Goal: Task Accomplishment & Management: Complete application form

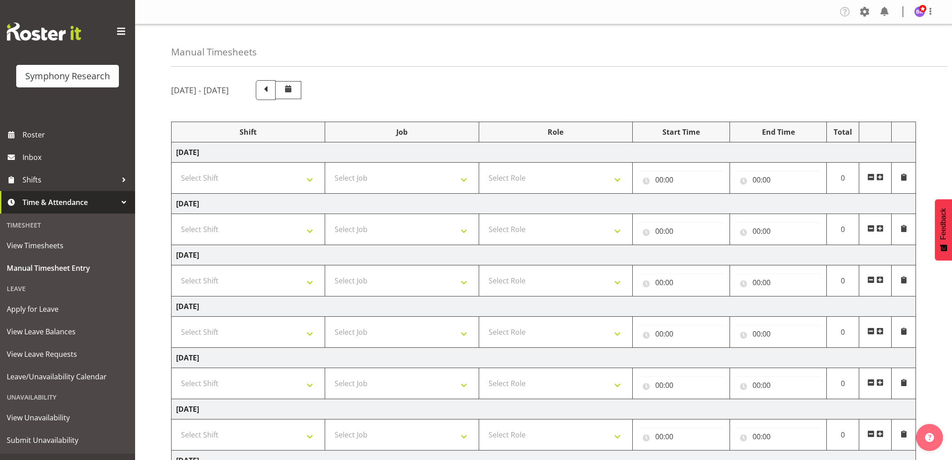
click at [291, 157] on td "[DATE]" at bounding box center [544, 152] width 745 height 20
click at [303, 178] on select "Select Shift !!Weekend Residential (Roster IT Shift Label) *Business 9/10am ~ 4…" at bounding box center [248, 178] width 144 height 18
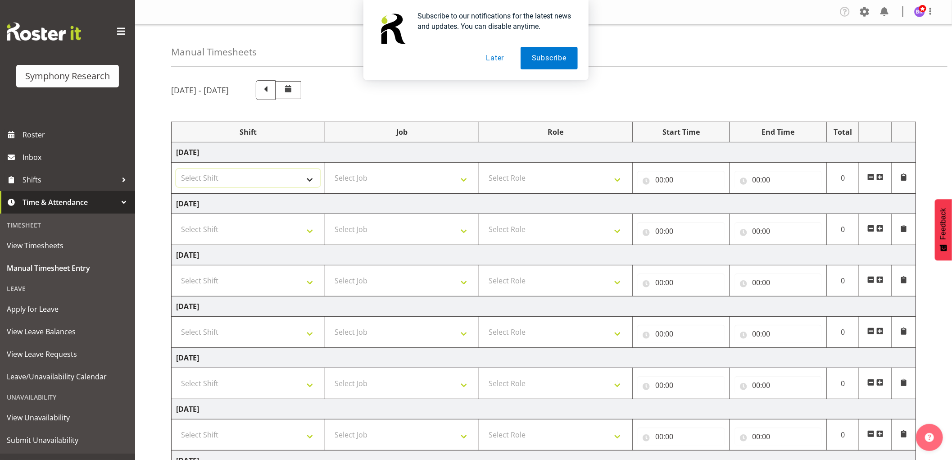
select select "1607"
click at [176, 169] on select "Select Shift !!Weekend Residential (Roster IT Shift Label) *Business 9/10am ~ 4…" at bounding box center [248, 178] width 144 height 18
click at [427, 179] on select "Select Job 550060 IF Admin 553492 World Poll Aus Wave 2 Main 2025 553493 World …" at bounding box center [402, 178] width 144 height 18
select select "743"
click at [330, 169] on select "Select Job 550060 IF Admin 553492 World Poll Aus Wave 2 Main 2025 553493 World …" at bounding box center [402, 178] width 144 height 18
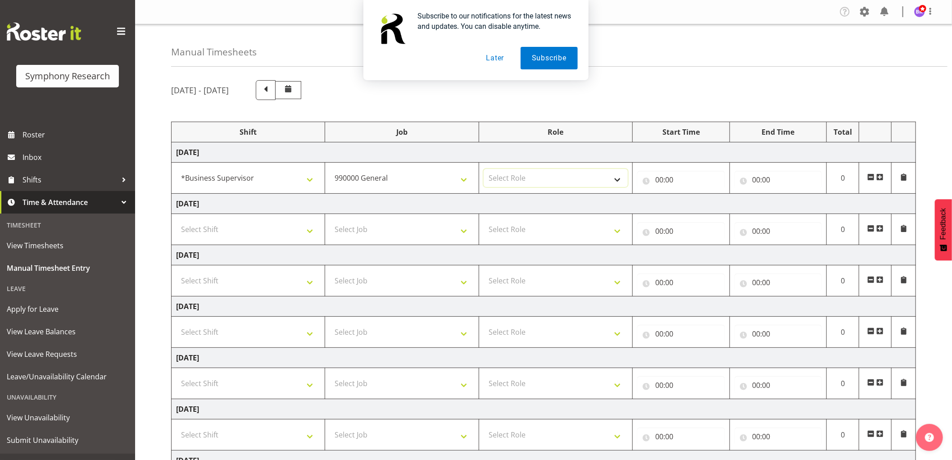
click at [519, 176] on select "Select Role Supervisor Interviewing Briefing" at bounding box center [556, 178] width 144 height 18
select select "45"
click at [484, 169] on select "Select Role Supervisor Interviewing Briefing" at bounding box center [556, 178] width 144 height 18
click at [662, 177] on input "00:00" at bounding box center [681, 180] width 88 height 18
click at [696, 203] on select "00 01 02 03 04 05 06 07 08 09 10 11 12 13 14 15 16 17 18 19 20 21 22 23" at bounding box center [699, 203] width 20 height 18
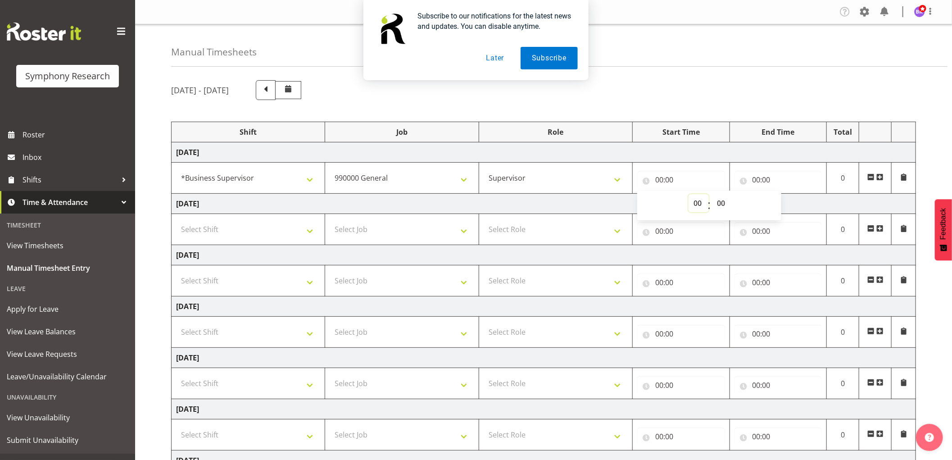
select select "8"
click at [689, 194] on select "00 01 02 03 04 05 06 07 08 09 10 11 12 13 14 15 16 17 18 19 20 21 22 23" at bounding box center [699, 203] width 20 height 18
type input "08:00"
click at [722, 204] on select "00 01 02 03 04 05 06 07 08 09 10 11 12 13 14 15 16 17 18 19 20 21 22 23 24 25 2…" at bounding box center [722, 203] width 20 height 18
select select "10"
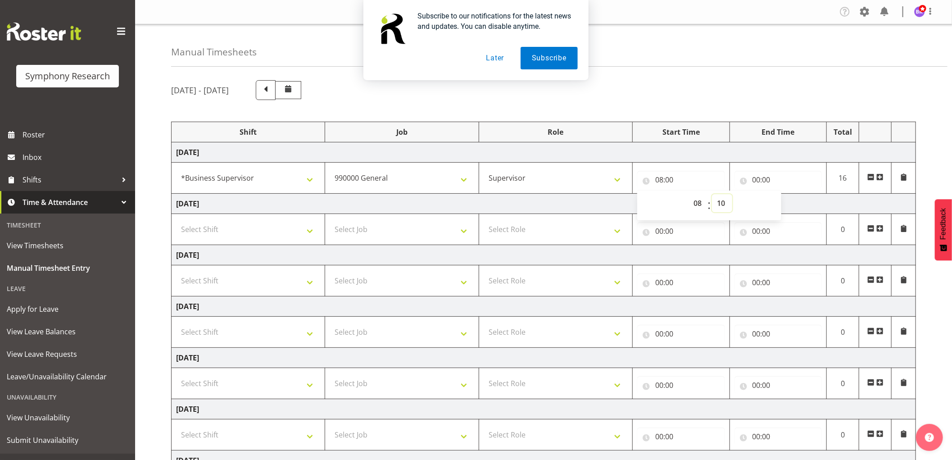
click at [712, 194] on select "00 01 02 03 04 05 06 07 08 09 10 11 12 13 14 15 16 17 18 19 20 21 22 23 24 25 2…" at bounding box center [722, 203] width 20 height 18
type input "08:10"
click at [756, 179] on input "00:00" at bounding box center [779, 180] width 88 height 18
click at [799, 209] on select "00 01 02 03 04 05 06 07 08 09 10 11 12 13 14 15 16 17 18 19 20 21 22 23" at bounding box center [796, 203] width 20 height 18
select select "8"
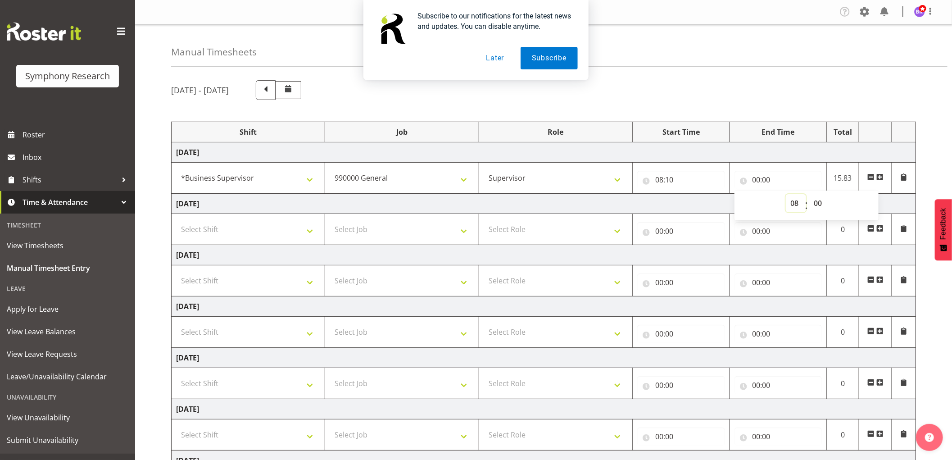
click at [786, 194] on select "00 01 02 03 04 05 06 07 08 09 10 11 12 13 14 15 16 17 18 19 20 21 22 23" at bounding box center [796, 203] width 20 height 18
type input "08:00"
click at [822, 203] on select "00 01 02 03 04 05 06 07 08 09 10 11 12 13 14 15 16 17 18 19 20 21 22 23 24 25 2…" at bounding box center [819, 203] width 20 height 18
select select "40"
click at [809, 194] on select "00 01 02 03 04 05 06 07 08 09 10 11 12 13 14 15 16 17 18 19 20 21 22 23 24 25 2…" at bounding box center [819, 203] width 20 height 18
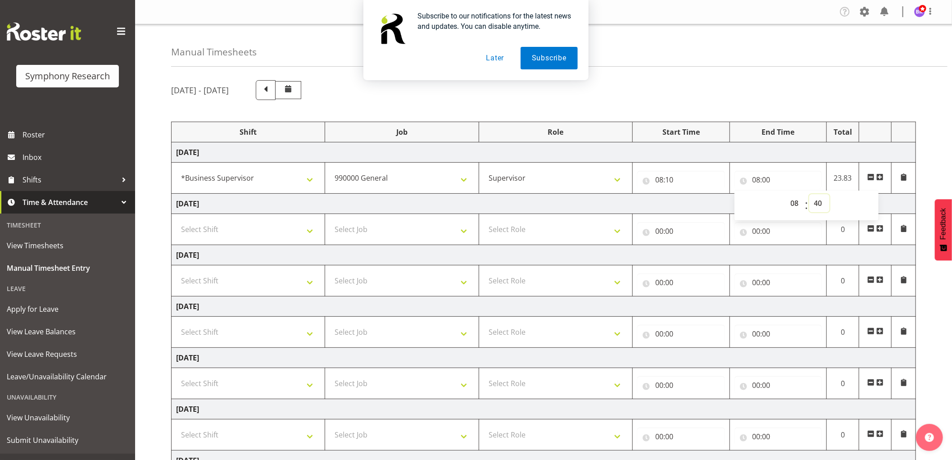
type input "08:40"
click at [880, 178] on span at bounding box center [879, 176] width 7 height 7
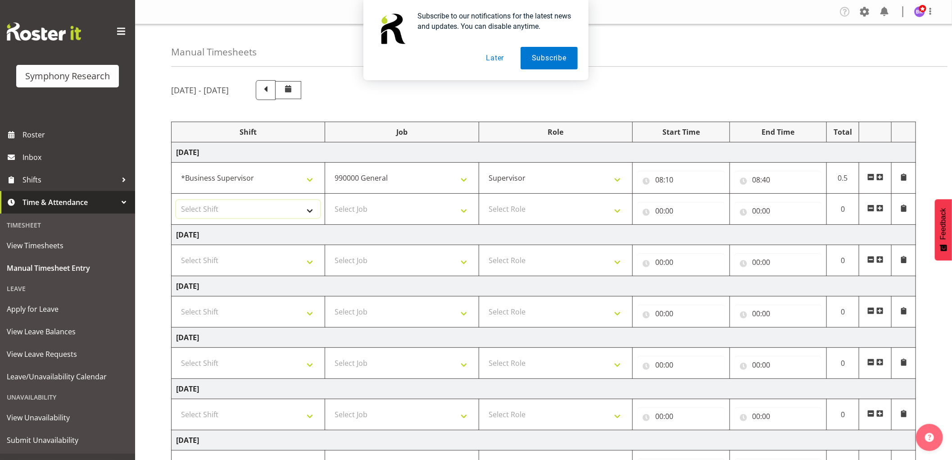
click at [252, 209] on select "Select Shift !!Weekend Residential (Roster IT Shift Label) *Business 9/10am ~ 4…" at bounding box center [248, 209] width 144 height 18
select select "1607"
click at [176, 200] on select "Select Shift !!Weekend Residential (Roster IT Shift Label) *Business 9/10am ~ 4…" at bounding box center [248, 209] width 144 height 18
click at [420, 215] on select "Select Job 550060 IF Admin 553492 World Poll Aus Wave 2 Main 2025 553493 World …" at bounding box center [402, 209] width 144 height 18
select select "9426"
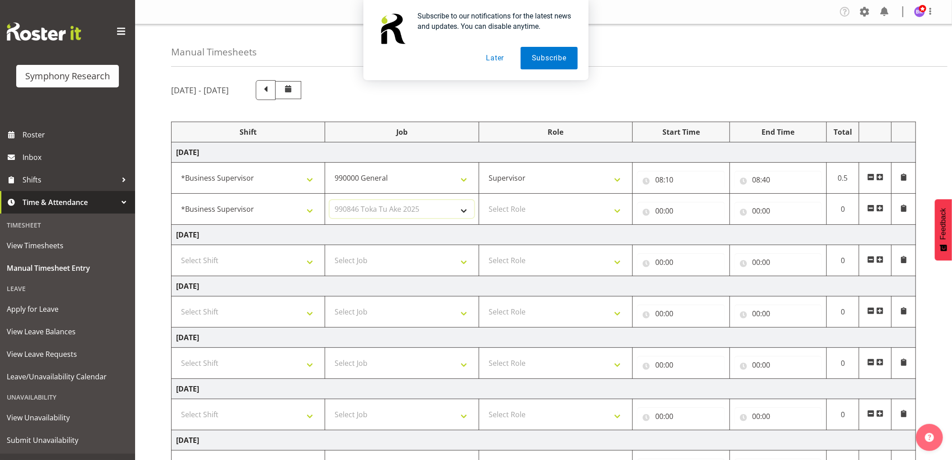
click at [330, 200] on select "Select Job 550060 IF Admin 553492 World Poll Aus Wave 2 Main 2025 553493 World …" at bounding box center [402, 209] width 144 height 18
click at [532, 203] on select "Select Role Supervisor Interviewing Briefing" at bounding box center [556, 209] width 144 height 18
select select "45"
click at [484, 200] on select "Select Role Supervisor Interviewing Briefing" at bounding box center [556, 209] width 144 height 18
click at [660, 210] on input "00:00" at bounding box center [681, 211] width 88 height 18
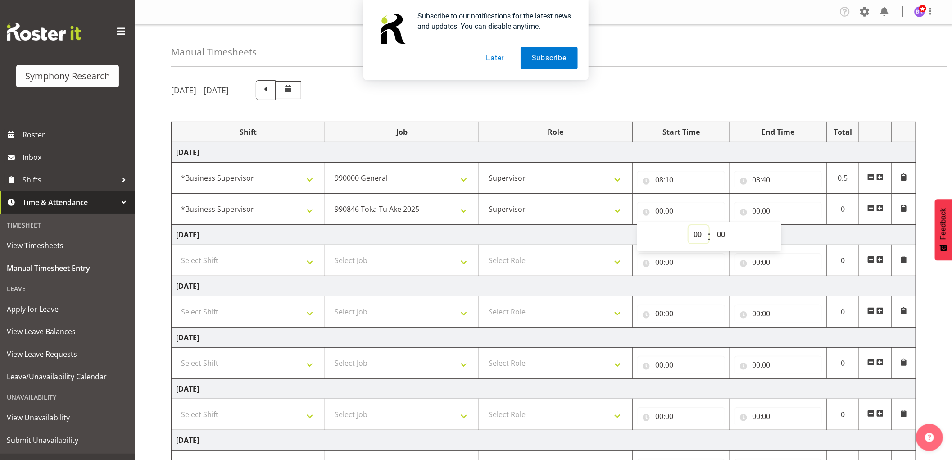
click at [695, 233] on select "00 01 02 03 04 05 06 07 08 09 10 11 12 13 14 15 16 17 18 19 20 21 22 23" at bounding box center [699, 234] width 20 height 18
select select "8"
click at [689, 225] on select "00 01 02 03 04 05 06 07 08 09 10 11 12 13 14 15 16 17 18 19 20 21 22 23" at bounding box center [699, 234] width 20 height 18
type input "08:00"
click at [727, 236] on select "00 01 02 03 04 05 06 07 08 09 10 11 12 13 14 15 16 17 18 19 20 21 22 23 24 25 2…" at bounding box center [722, 234] width 20 height 18
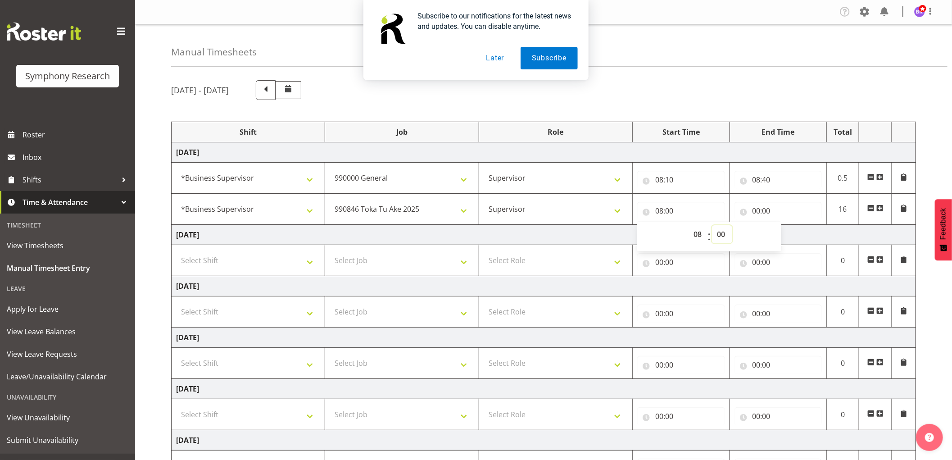
select select "40"
click at [712, 225] on select "00 01 02 03 04 05 06 07 08 09 10 11 12 13 14 15 16 17 18 19 20 21 22 23 24 25 2…" at bounding box center [722, 234] width 20 height 18
type input "08:40"
click at [758, 211] on input "00:00" at bounding box center [779, 211] width 88 height 18
click at [793, 234] on select "00 01 02 03 04 05 06 07 08 09 10 11 12 13 14 15 16 17 18 19 20 21 22 23" at bounding box center [796, 234] width 20 height 18
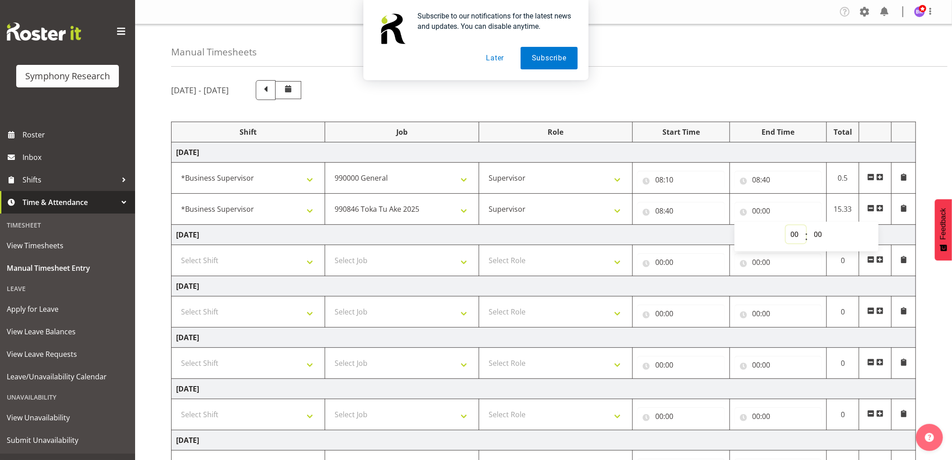
select select "8"
click at [786, 225] on select "00 01 02 03 04 05 06 07 08 09 10 11 12 13 14 15 16 17 18 19 20 21 22 23" at bounding box center [796, 234] width 20 height 18
type input "08:00"
click at [817, 233] on select "00 01 02 03 04 05 06 07 08 09 10 11 12 13 14 15 16 17 18 19 20 21 22 23 24 25 2…" at bounding box center [819, 234] width 20 height 18
select select "50"
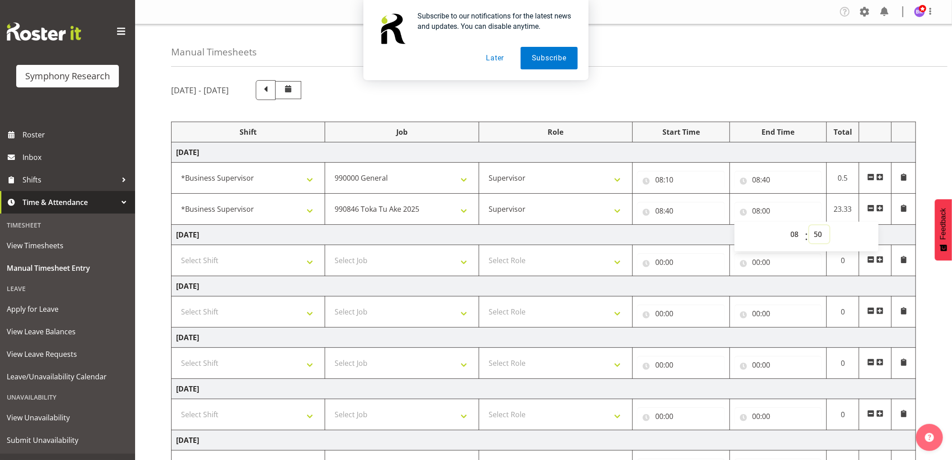
click at [809, 225] on select "00 01 02 03 04 05 06 07 08 09 10 11 12 13 14 15 16 17 18 19 20 21 22 23 24 25 2…" at bounding box center [819, 234] width 20 height 18
type input "08:50"
click at [880, 205] on span at bounding box center [879, 207] width 7 height 7
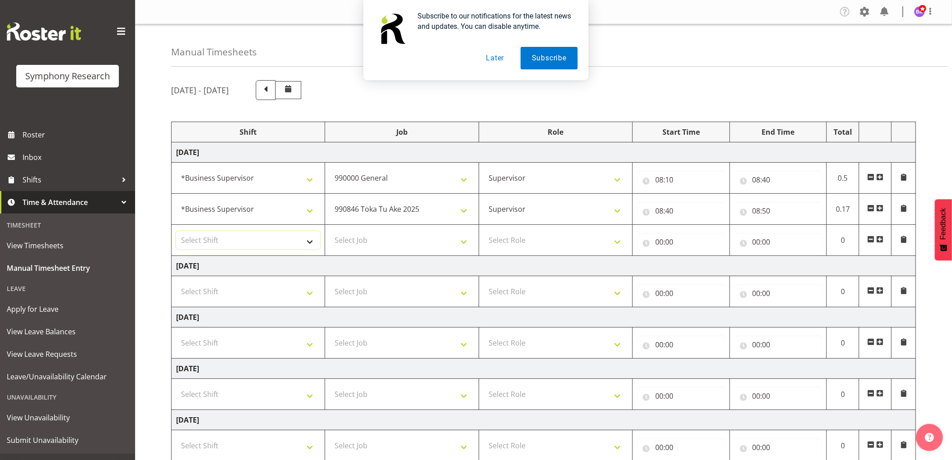
click at [281, 246] on select "Select Shift !!Weekend Residential (Roster IT Shift Label) *Business 9/10am ~ 4…" at bounding box center [248, 240] width 144 height 18
select select "1607"
click at [176, 232] on select "Select Shift !!Weekend Residential (Roster IT Shift Label) *Business 9/10am ~ 4…" at bounding box center [248, 240] width 144 height 18
click at [388, 240] on select "Select Job 550060 IF Admin 553492 World Poll Aus Wave 2 Main 2025 553493 World …" at bounding box center [402, 240] width 144 height 18
select select "10575"
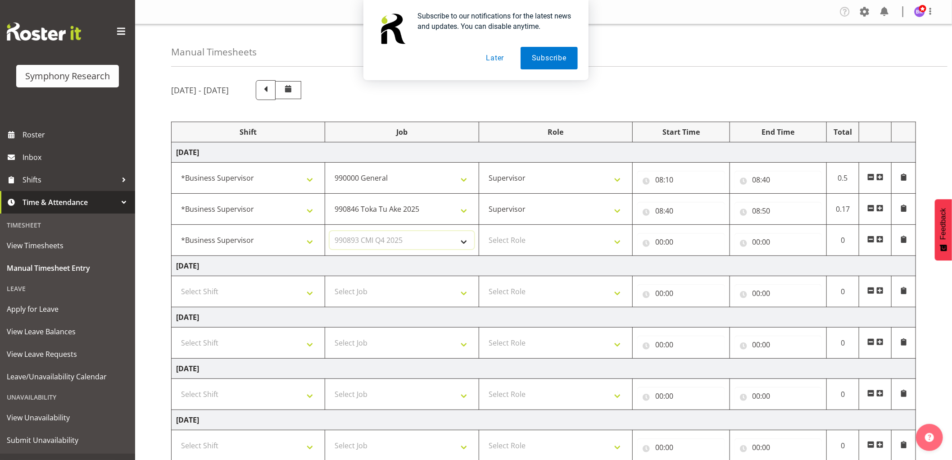
click at [330, 232] on select "Select Job 550060 IF Admin 553492 World Poll Aus Wave 2 Main 2025 553493 World …" at bounding box center [402, 240] width 144 height 18
click at [526, 245] on select "Select Role Supervisor Interviewing Briefing" at bounding box center [556, 240] width 144 height 18
select select "45"
click at [484, 232] on select "Select Role Supervisor Interviewing Briefing" at bounding box center [556, 240] width 144 height 18
click at [659, 241] on input "00:00" at bounding box center [681, 242] width 88 height 18
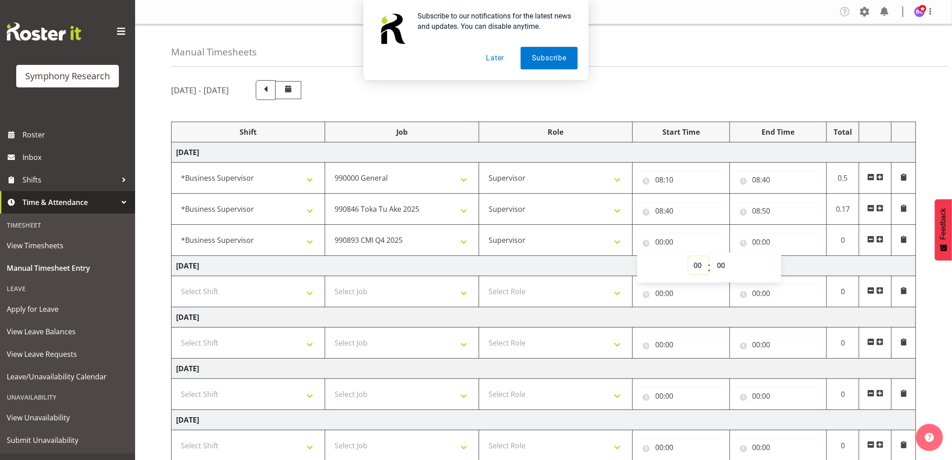
click at [700, 268] on select "00 01 02 03 04 05 06 07 08 09 10 11 12 13 14 15 16 17 18 19 20 21 22 23" at bounding box center [699, 265] width 20 height 18
select select "8"
click at [689, 256] on select "00 01 02 03 04 05 06 07 08 09 10 11 12 13 14 15 16 17 18 19 20 21 22 23" at bounding box center [699, 265] width 20 height 18
type input "08:00"
click at [721, 265] on select "00 01 02 03 04 05 06 07 08 09 10 11 12 13 14 15 16 17 18 19 20 21 22 23 24 25 2…" at bounding box center [722, 265] width 20 height 18
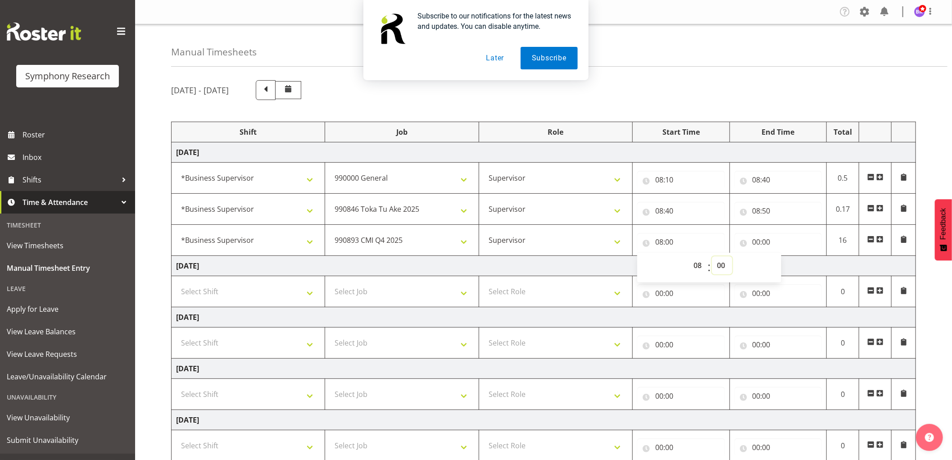
select select "50"
click at [712, 256] on select "00 01 02 03 04 05 06 07 08 09 10 11 12 13 14 15 16 17 18 19 20 21 22 23 24 25 2…" at bounding box center [722, 265] width 20 height 18
type input "08:50"
click at [751, 242] on input "00:00" at bounding box center [779, 242] width 88 height 18
click at [790, 266] on select "00 01 02 03 04 05 06 07 08 09 10 11 12 13 14 15 16 17 18 19 20 21 22 23" at bounding box center [796, 265] width 20 height 18
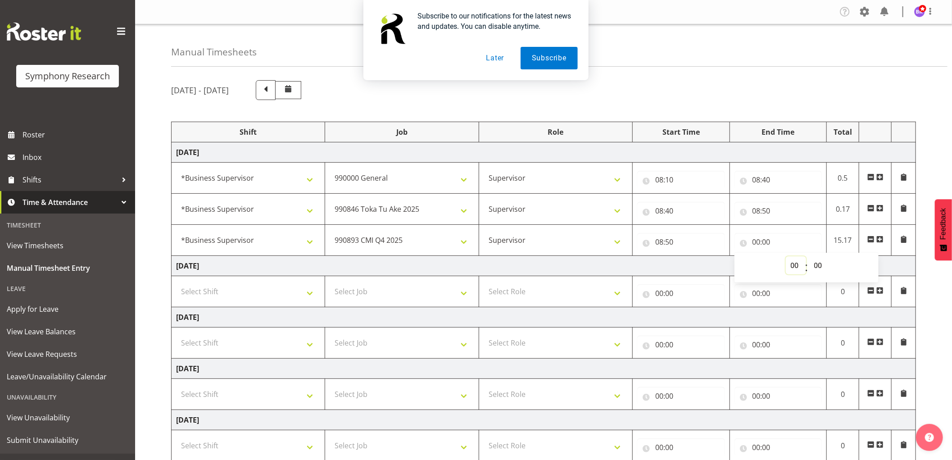
select select "9"
click at [786, 256] on select "00 01 02 03 04 05 06 07 08 09 10 11 12 13 14 15 16 17 18 19 20 21 22 23" at bounding box center [796, 265] width 20 height 18
type input "09:00"
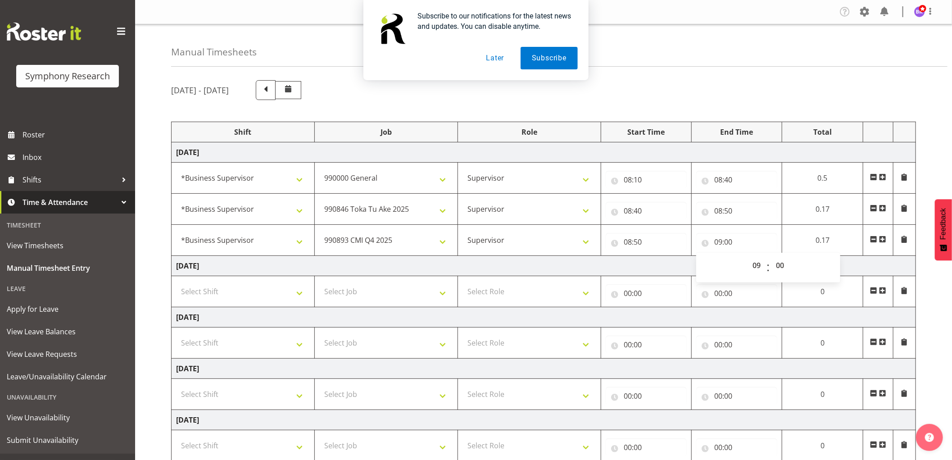
click at [884, 236] on span at bounding box center [882, 239] width 7 height 7
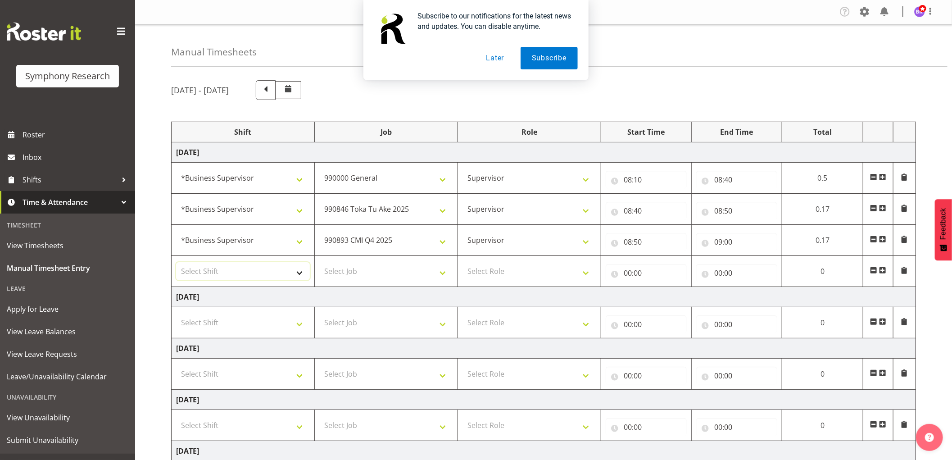
click at [223, 272] on select "Select Shift !!Weekend Residential (Roster IT Shift Label) *Business 9/10am ~ 4…" at bounding box center [243, 271] width 134 height 18
select select "1607"
click at [176, 263] on select "Select Shift !!Weekend Residential (Roster IT Shift Label) *Business 9/10am ~ 4…" at bounding box center [243, 271] width 134 height 18
click at [382, 269] on select "Select Job 550060 IF Admin 553492 World Poll Aus Wave 2 Main 2025 553493 World …" at bounding box center [386, 271] width 134 height 18
select select "10631"
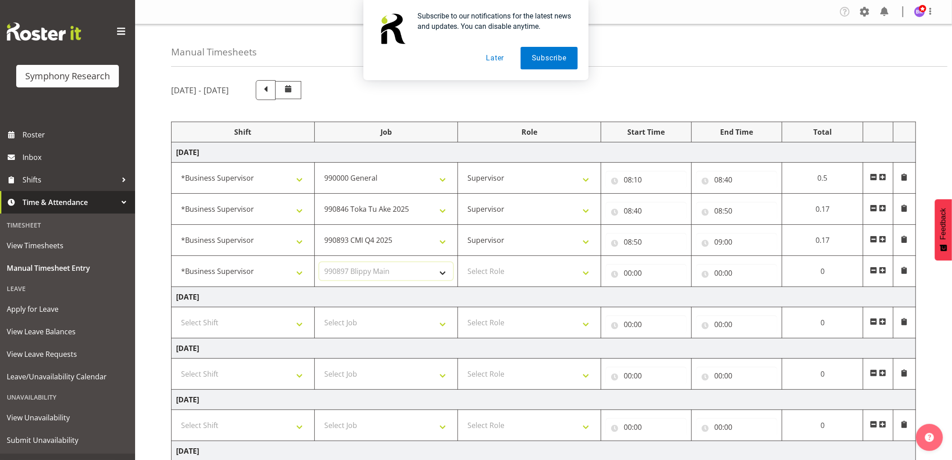
click at [319, 263] on select "Select Job 550060 IF Admin 553492 World Poll Aus Wave 2 Main 2025 553493 World …" at bounding box center [386, 271] width 134 height 18
click at [510, 276] on select "Select Role Supervisor Interviewing Briefing" at bounding box center [530, 271] width 134 height 18
select select "45"
click at [463, 263] on select "Select Role Supervisor Interviewing Briefing" at bounding box center [530, 271] width 134 height 18
click at [626, 272] on input "00:00" at bounding box center [646, 273] width 81 height 18
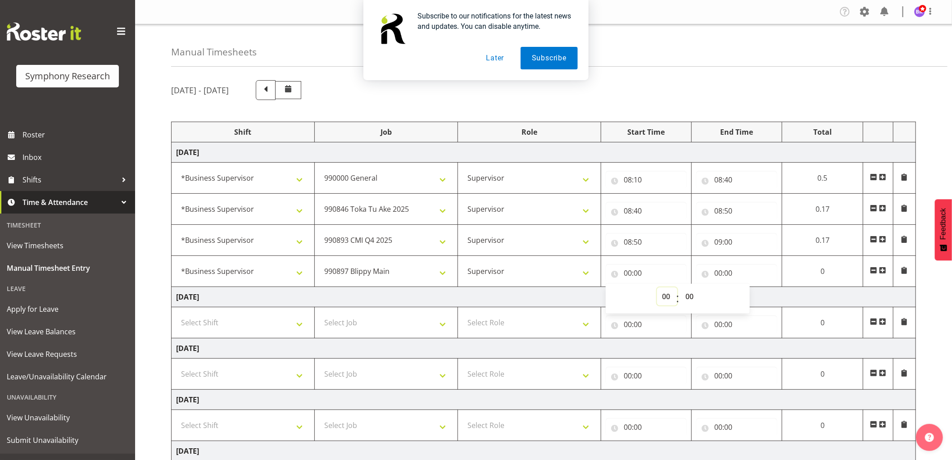
click at [663, 298] on select "00 01 02 03 04 05 06 07 08 09 10 11 12 13 14 15 16 17 18 19 20 21 22 23" at bounding box center [667, 296] width 20 height 18
select select "9"
click at [657, 288] on select "00 01 02 03 04 05 06 07 08 09 10 11 12 13 14 15 16 17 18 19 20 21 22 23" at bounding box center [667, 296] width 20 height 18
type input "09:00"
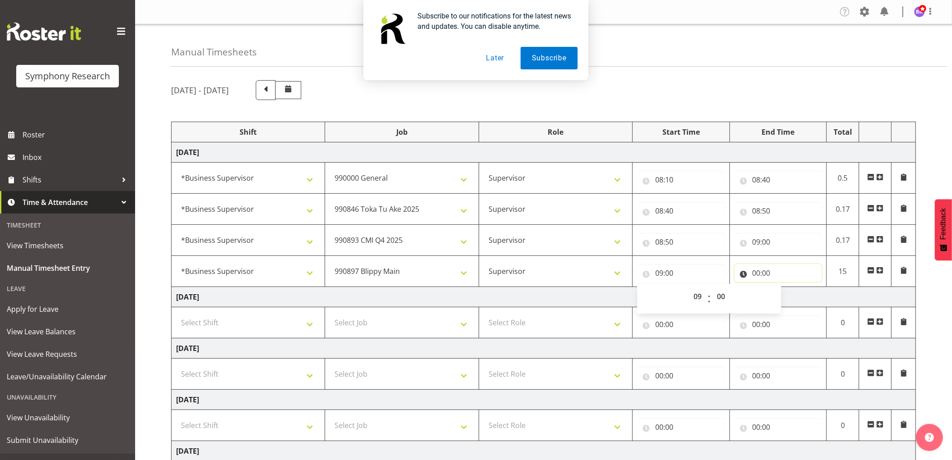
click at [755, 268] on input "00:00" at bounding box center [779, 273] width 88 height 18
click at [791, 295] on select "00 01 02 03 04 05 06 07 08 09 10 11 12 13 14 15 16 17 18 19 20 21 22 23" at bounding box center [796, 296] width 20 height 18
select select "9"
click at [786, 288] on select "00 01 02 03 04 05 06 07 08 09 10 11 12 13 14 15 16 17 18 19 20 21 22 23" at bounding box center [796, 296] width 20 height 18
type input "09:00"
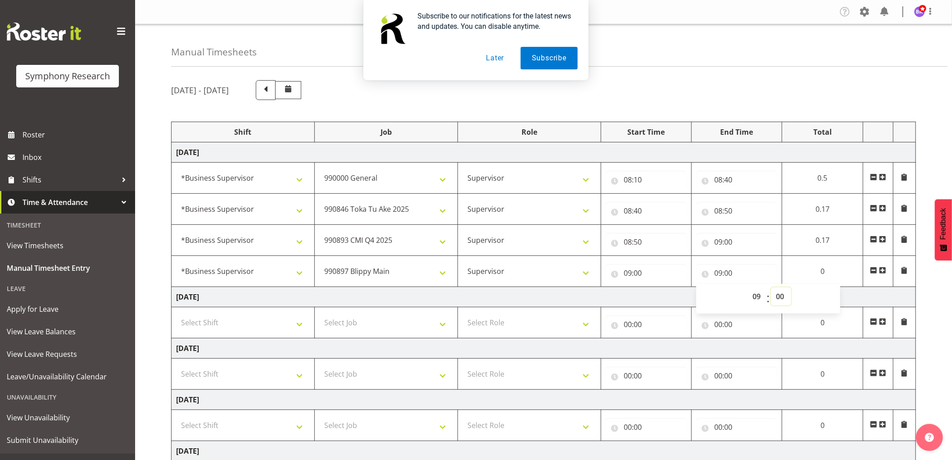
click at [783, 299] on select "00 01 02 03 04 05 06 07 08 09 10 11 12 13 14 15 16 17 18 19 20 21 22 23 24 25 2…" at bounding box center [781, 296] width 20 height 18
select select "10"
click at [771, 288] on select "00 01 02 03 04 05 06 07 08 09 10 11 12 13 14 15 16 17 18 19 20 21 22 23 24 25 2…" at bounding box center [781, 296] width 20 height 18
type input "09:10"
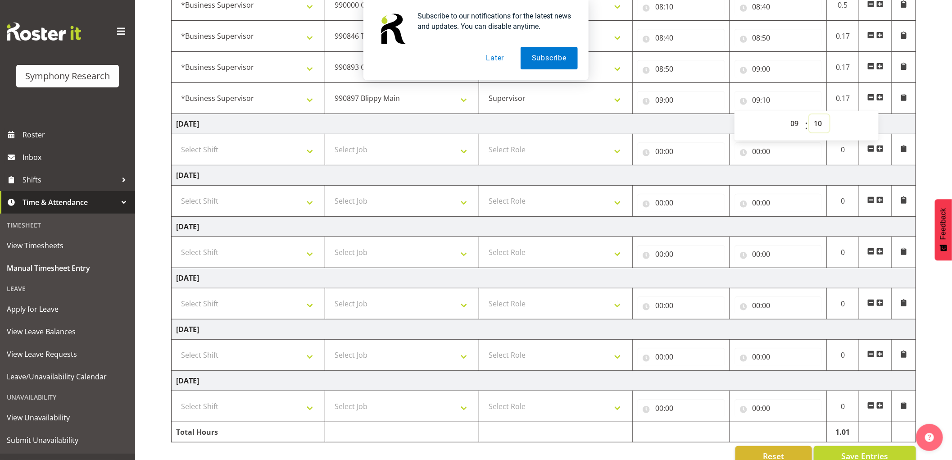
scroll to position [195, 0]
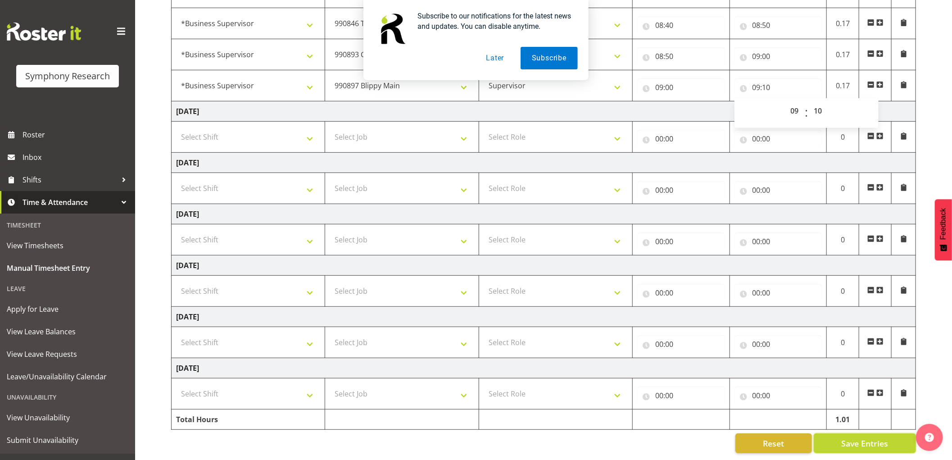
drag, startPoint x: 874, startPoint y: 437, endPoint x: 855, endPoint y: 423, distance: 23.2
click at [874, 437] on span "Save Entries" at bounding box center [864, 443] width 47 height 12
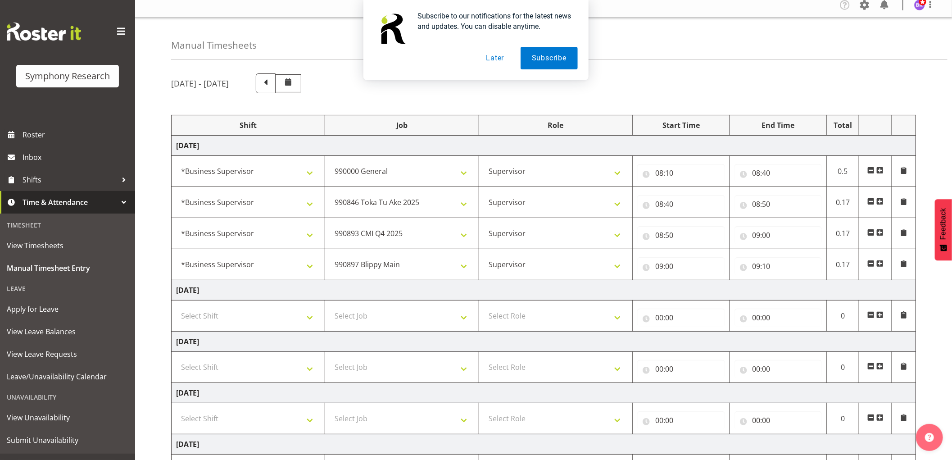
scroll to position [0, 0]
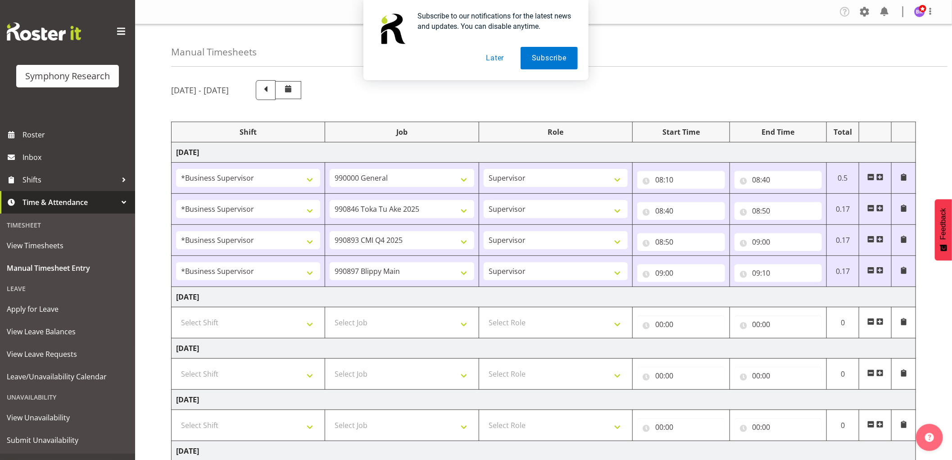
click at [880, 272] on span at bounding box center [879, 270] width 7 height 7
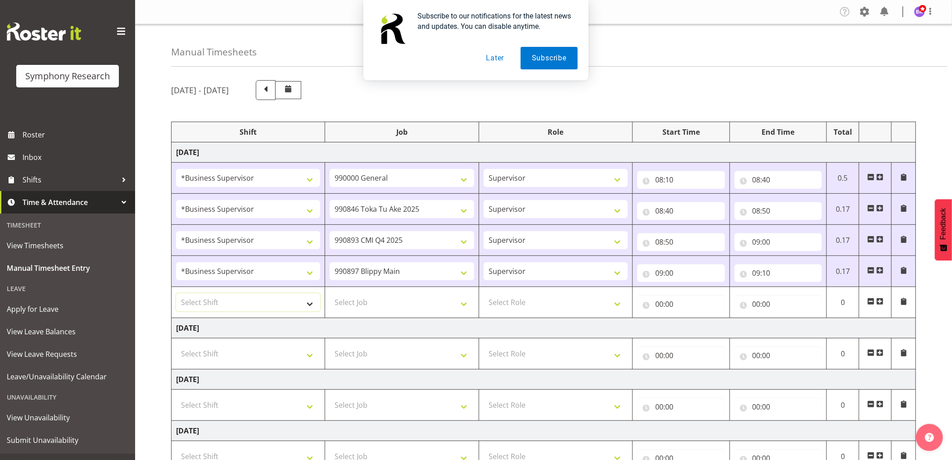
click at [286, 307] on select "Select Shift !!Weekend Residential (Roster IT Shift Label) *Business 9/10am ~ 4…" at bounding box center [248, 302] width 144 height 18
select select "1607"
click at [176, 294] on select "Select Shift !!Weekend Residential (Roster IT Shift Label) *Business 9/10am ~ 4…" at bounding box center [248, 302] width 144 height 18
click at [390, 303] on select "Select Job 550060 IF Admin 553492 World Poll Aus Wave 2 Main 2025 553493 World …" at bounding box center [402, 302] width 144 height 18
select select "10633"
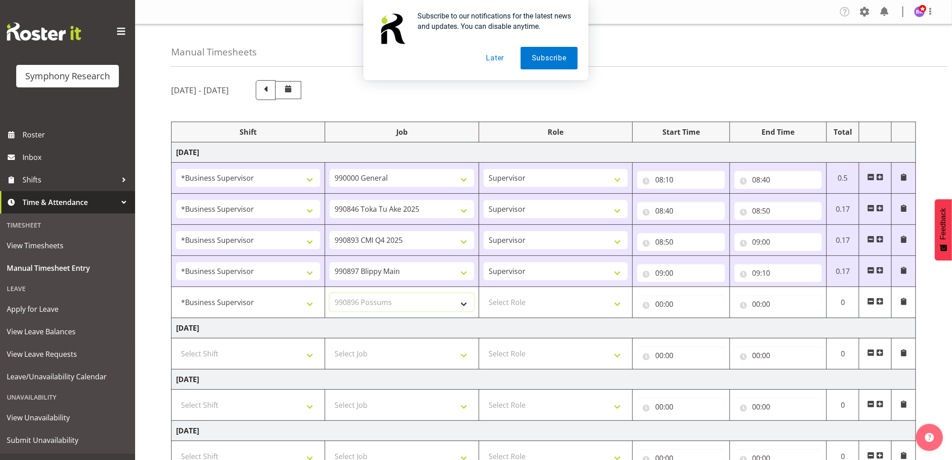
click at [330, 294] on select "Select Job 550060 IF Admin 553492 World Poll Aus Wave 2 Main 2025 553493 World …" at bounding box center [402, 302] width 144 height 18
click at [526, 308] on select "Select Role Supervisor Interviewing Briefing" at bounding box center [556, 302] width 144 height 18
select select "45"
click at [484, 294] on select "Select Role Supervisor Interviewing Briefing" at bounding box center [556, 302] width 144 height 18
click at [658, 303] on input "00:00" at bounding box center [681, 304] width 88 height 18
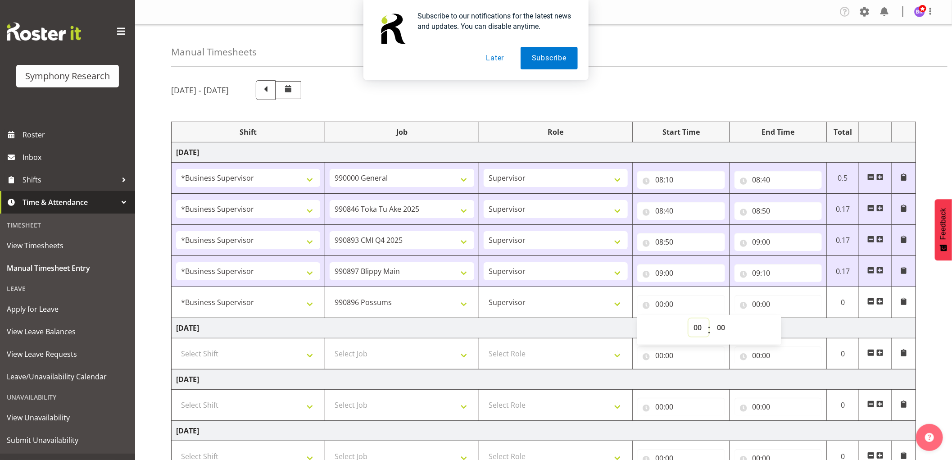
click at [695, 328] on select "00 01 02 03 04 05 06 07 08 09 10 11 12 13 14 15 16 17 18 19 20 21 22 23" at bounding box center [699, 327] width 20 height 18
select select "9"
click at [689, 319] on select "00 01 02 03 04 05 06 07 08 09 10 11 12 13 14 15 16 17 18 19 20 21 22 23" at bounding box center [699, 327] width 20 height 18
type input "09:00"
click at [722, 324] on select "00 01 02 03 04 05 06 07 08 09 10 11 12 13 14 15 16 17 18 19 20 21 22 23 24 25 2…" at bounding box center [722, 327] width 20 height 18
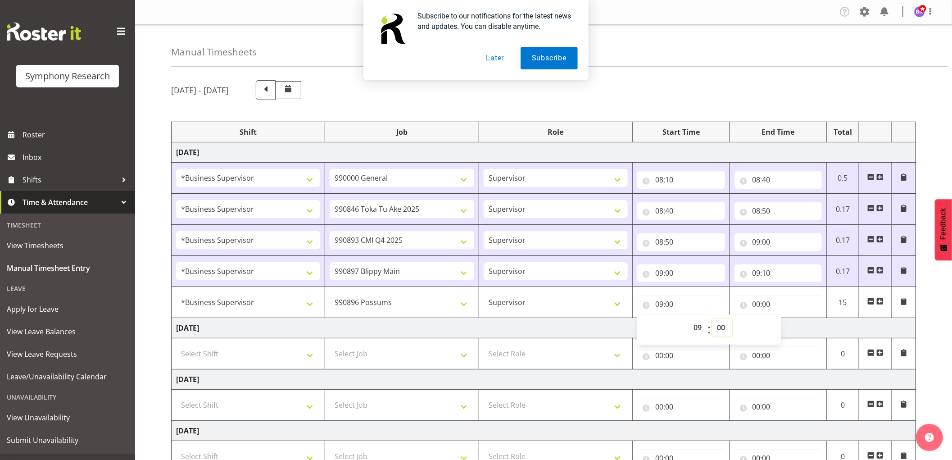
select select "10"
click at [712, 319] on select "00 01 02 03 04 05 06 07 08 09 10 11 12 13 14 15 16 17 18 19 20 21 22 23 24 25 2…" at bounding box center [722, 327] width 20 height 18
type input "09:10"
click at [755, 303] on input "00:00" at bounding box center [779, 304] width 88 height 18
click at [794, 323] on select "00 01 02 03 04 05 06 07 08 09 10 11 12 13 14 15 16 17 18 19 20 21 22 23" at bounding box center [796, 327] width 20 height 18
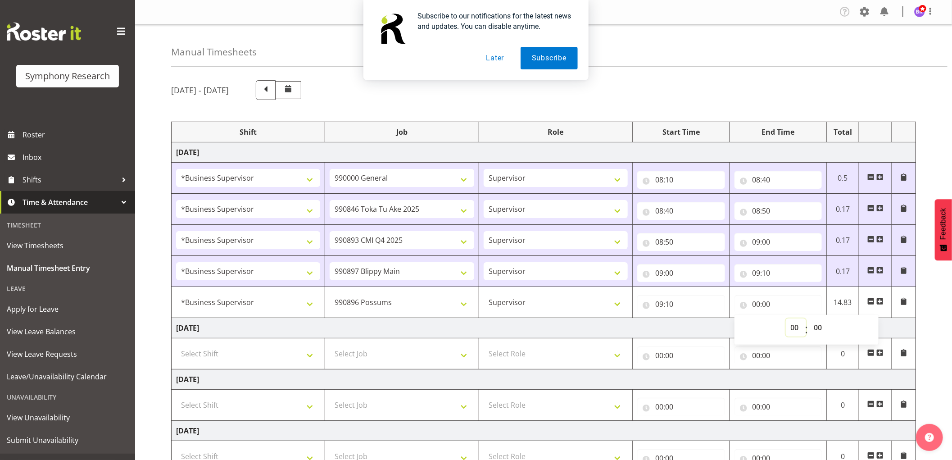
select select "9"
click at [786, 319] on select "00 01 02 03 04 05 06 07 08 09 10 11 12 13 14 15 16 17 18 19 20 21 22 23" at bounding box center [796, 327] width 20 height 18
type input "09:00"
click at [817, 329] on select "00 01 02 03 04 05 06 07 08 09 10 11 12 13 14 15 16 17 18 19 20 21 22 23 24 25 2…" at bounding box center [819, 327] width 20 height 18
select select "30"
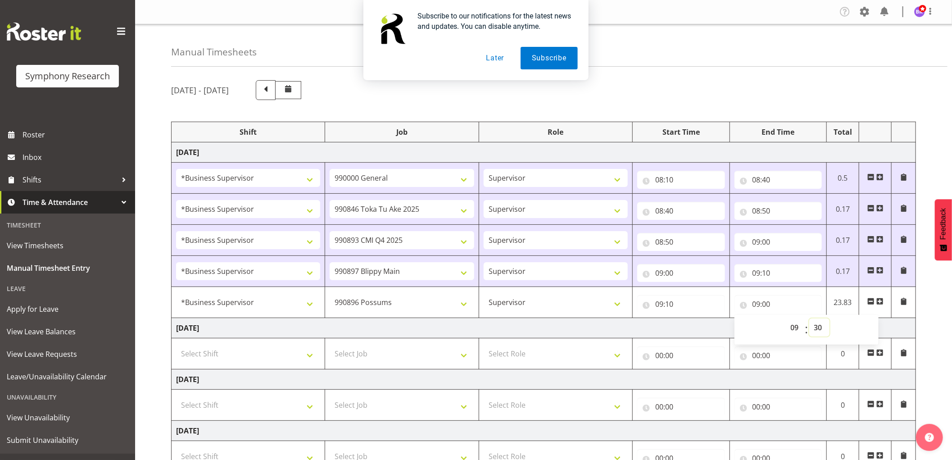
click at [809, 319] on select "00 01 02 03 04 05 06 07 08 09 10 11 12 13 14 15 16 17 18 19 20 21 22 23 24 25 2…" at bounding box center [819, 327] width 20 height 18
type input "09:30"
click at [660, 334] on td "[DATE]" at bounding box center [544, 328] width 745 height 20
click at [881, 303] on span at bounding box center [879, 301] width 7 height 7
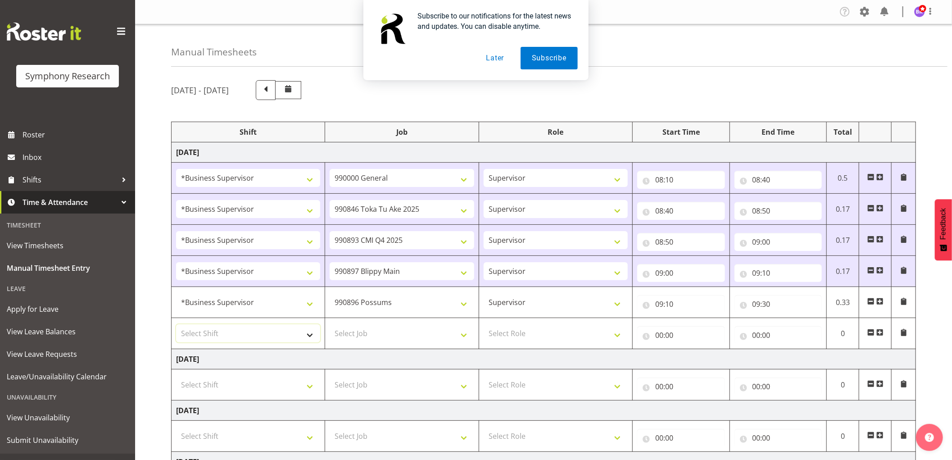
click at [242, 340] on select "Select Shift !!Weekend Residential (Roster IT Shift Label) *Business 9/10am ~ 4…" at bounding box center [248, 333] width 144 height 18
select select "1607"
click at [176, 325] on select "Select Shift !!Weekend Residential (Roster IT Shift Label) *Business 9/10am ~ 4…" at bounding box center [248, 333] width 144 height 18
click at [391, 331] on select "Select Job 550060 IF Admin 553492 World Poll Aus Wave 2 Main 2025 553493 World …" at bounding box center [402, 333] width 144 height 18
select select "10242"
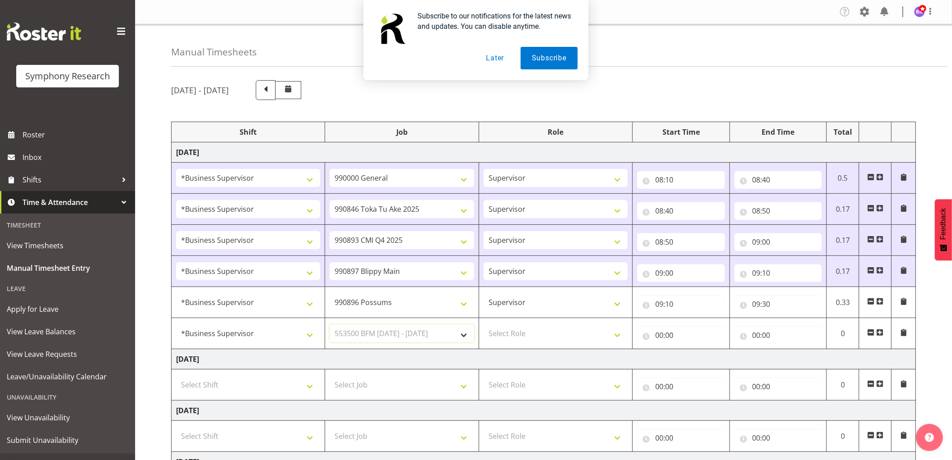
click at [330, 325] on select "Select Job 550060 IF Admin 553492 World Poll Aus Wave 2 Main 2025 553493 World …" at bounding box center [402, 333] width 144 height 18
click at [533, 336] on select "Select Role Supervisor Interviewing Briefing" at bounding box center [556, 333] width 144 height 18
select select "45"
click at [484, 325] on select "Select Role Supervisor Interviewing Briefing" at bounding box center [556, 333] width 144 height 18
click at [661, 338] on input "00:00" at bounding box center [681, 335] width 88 height 18
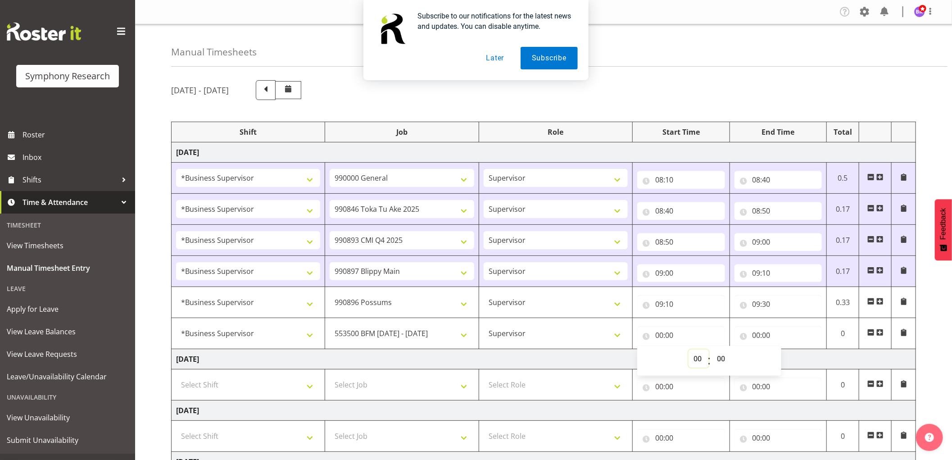
click at [700, 362] on select "00 01 02 03 04 05 06 07 08 09 10 11 12 13 14 15 16 17 18 19 20 21 22 23" at bounding box center [699, 359] width 20 height 18
select select "10"
click at [689, 350] on select "00 01 02 03 04 05 06 07 08 09 10 11 12 13 14 15 16 17 18 19 20 21 22 23" at bounding box center [699, 359] width 20 height 18
type input "10:00"
click at [759, 334] on input "00:00" at bounding box center [779, 335] width 88 height 18
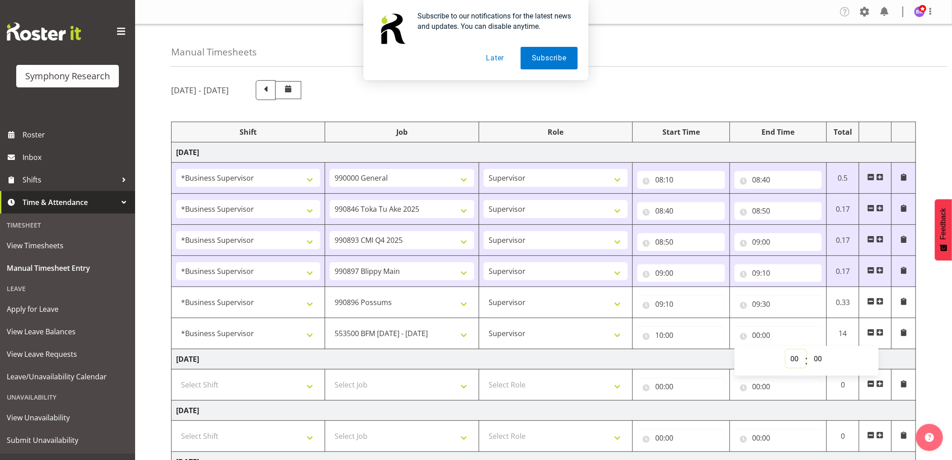
click at [790, 358] on select "00 01 02 03 04 05 06 07 08 09 10 11 12 13 14 15 16 17 18 19 20 21 22 23" at bounding box center [796, 359] width 20 height 18
select select "10"
click at [786, 350] on select "00 01 02 03 04 05 06 07 08 09 10 11 12 13 14 15 16 17 18 19 20 21 22 23" at bounding box center [796, 359] width 20 height 18
type input "10:00"
drag, startPoint x: 820, startPoint y: 357, endPoint x: 836, endPoint y: 365, distance: 18.5
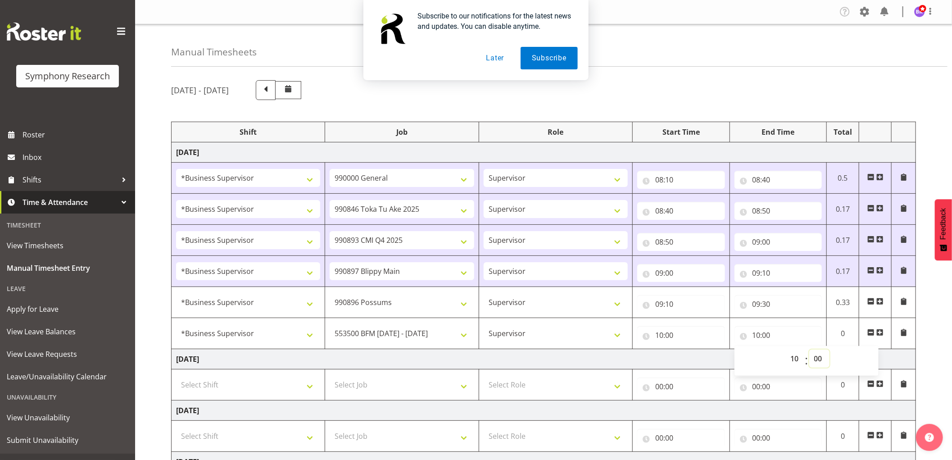
click at [820, 357] on select "00 01 02 03 04 05 06 07 08 09 10 11 12 13 14 15 16 17 18 19 20 21 22 23 24 25 2…" at bounding box center [819, 359] width 20 height 18
select select "19"
click at [809, 350] on select "00 01 02 03 04 05 06 07 08 09 10 11 12 13 14 15 16 17 18 19 20 21 22 23 24 25 2…" at bounding box center [819, 359] width 20 height 18
type input "10:19"
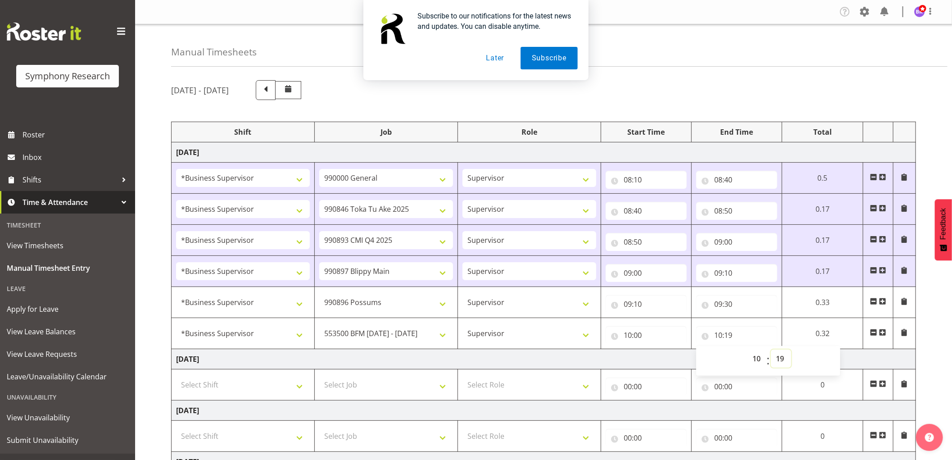
click at [781, 359] on select "00 01 02 03 04 05 06 07 08 09 10 11 12 13 14 15 16 17 18 19 20 21 22 23 24 25 2…" at bounding box center [781, 359] width 20 height 18
select select "10"
click at [771, 350] on select "00 01 02 03 04 05 06 07 08 09 10 11 12 13 14 15 16 17 18 19 20 21 22 23 24 25 2…" at bounding box center [781, 359] width 20 height 18
type input "10:10"
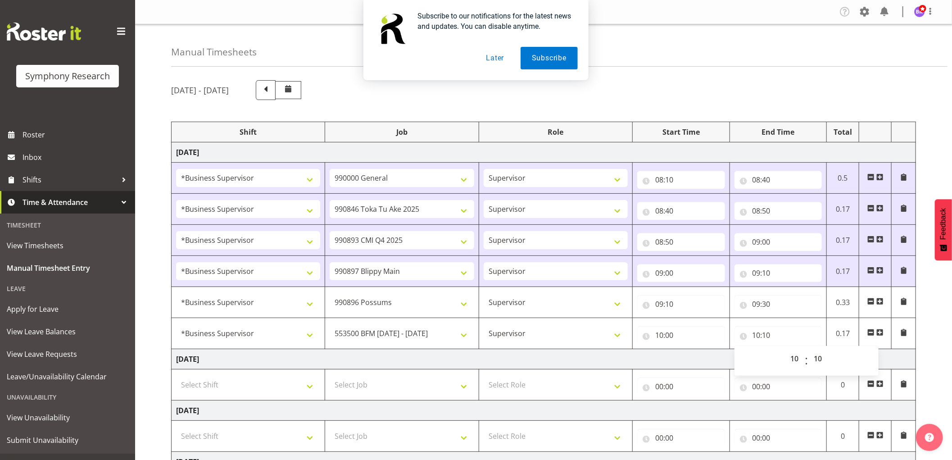
click at [487, 56] on button "Later" at bounding box center [495, 58] width 41 height 23
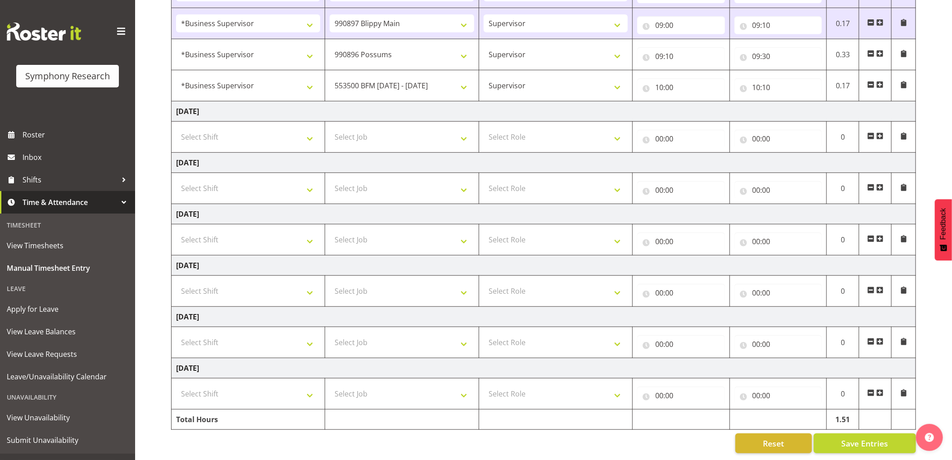
scroll to position [257, 0]
drag, startPoint x: 868, startPoint y: 432, endPoint x: 872, endPoint y: 428, distance: 5.1
click at [868, 437] on span "Save Entries" at bounding box center [864, 443] width 47 height 12
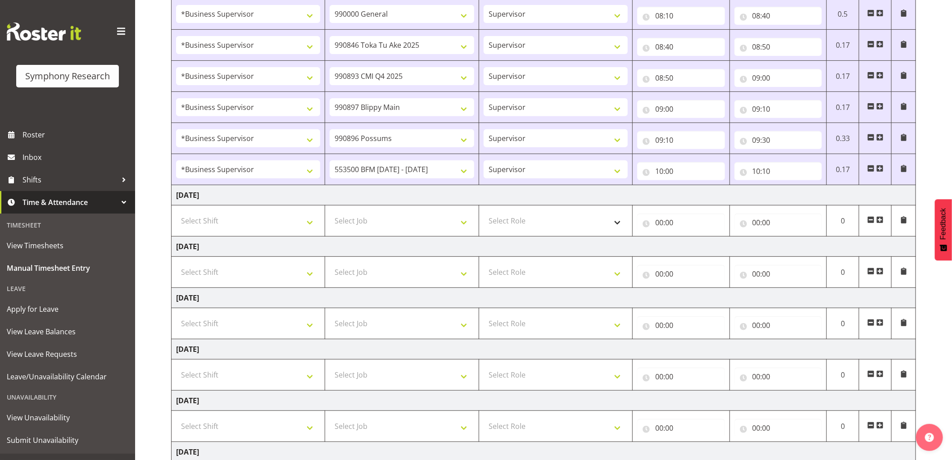
scroll to position [157, 0]
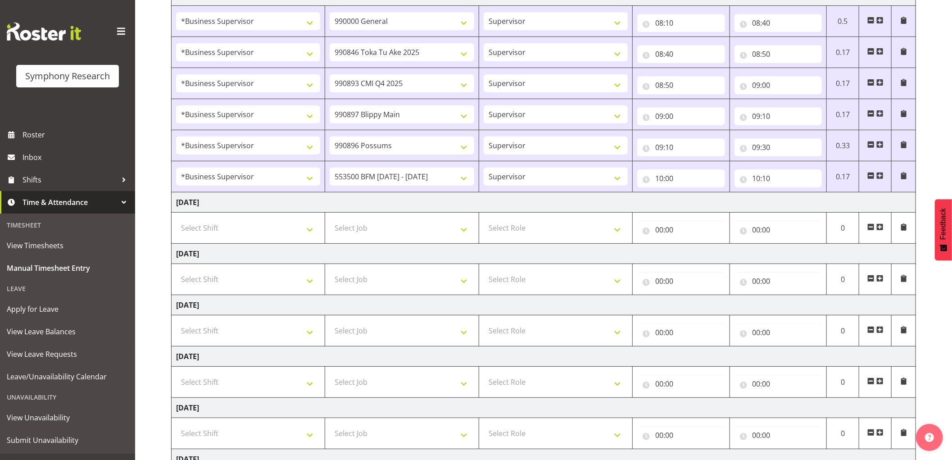
click at [877, 176] on span at bounding box center [879, 175] width 7 height 7
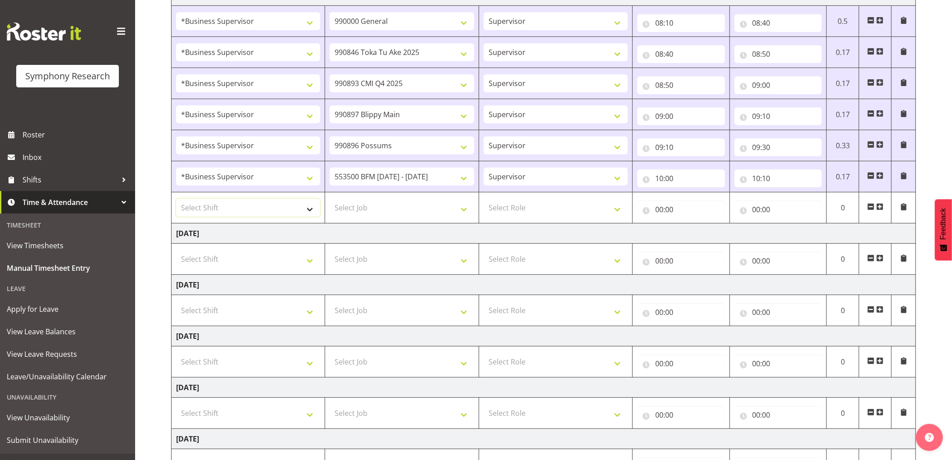
click at [278, 208] on select "Select Shift !!Weekend Residential (Roster IT Shift Label) *Business 9/10am ~ 4…" at bounding box center [248, 208] width 144 height 18
select select "1607"
click at [176, 199] on select "Select Shift !!Weekend Residential (Roster IT Shift Label) *Business 9/10am ~ 4…" at bounding box center [248, 208] width 144 height 18
click at [395, 208] on select "Select Job 550060 IF Admin 553492 World Poll Aus Wave 2 Main 2025 553493 World …" at bounding box center [402, 208] width 144 height 18
select select "10242"
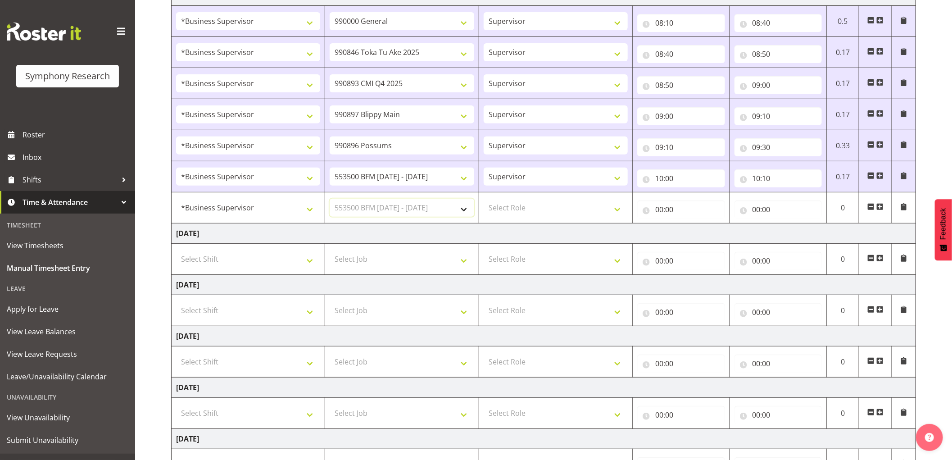
click at [330, 199] on select "Select Job 550060 IF Admin 553492 World Poll Aus Wave 2 Main 2025 553493 World …" at bounding box center [402, 208] width 144 height 18
drag, startPoint x: 531, startPoint y: 210, endPoint x: 533, endPoint y: 216, distance: 6.4
click at [532, 210] on select "Select Role Supervisor Interviewing Briefing" at bounding box center [556, 208] width 144 height 18
select select "45"
click at [484, 199] on select "Select Role Supervisor Interviewing Briefing" at bounding box center [556, 208] width 144 height 18
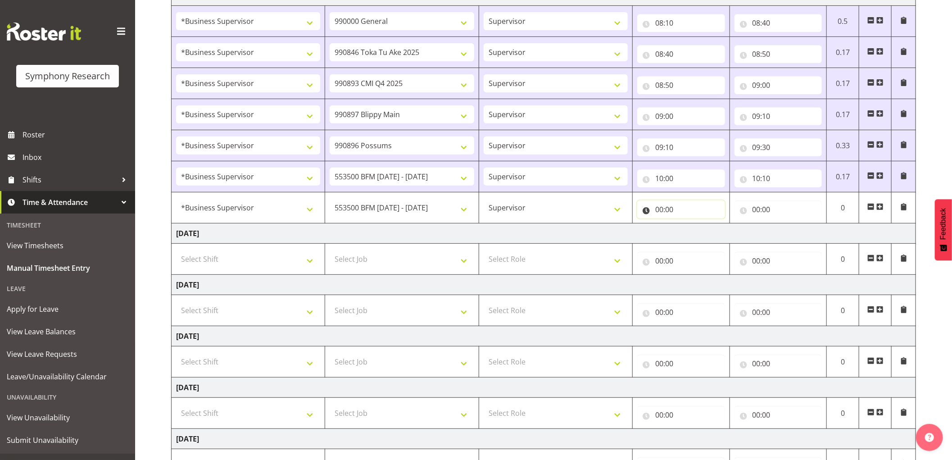
click at [662, 209] on input "00:00" at bounding box center [681, 209] width 88 height 18
click at [695, 233] on select "00 01 02 03 04 05 06 07 08 09 10 11 12 13 14 15 16 17 18 19 20 21 22 23" at bounding box center [699, 233] width 20 height 18
select select "10"
click at [689, 224] on select "00 01 02 03 04 05 06 07 08 09 10 11 12 13 14 15 16 17 18 19 20 21 22 23" at bounding box center [699, 233] width 20 height 18
type input "10:00"
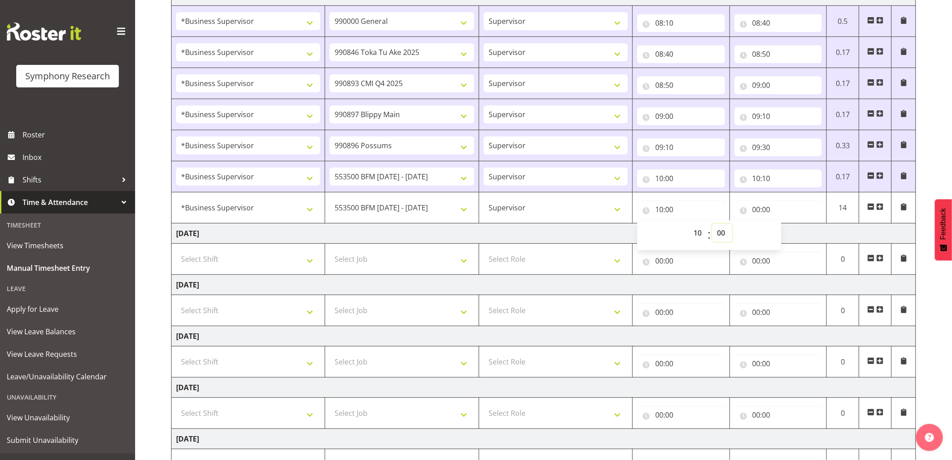
click at [726, 232] on select "00 01 02 03 04 05 06 07 08 09 10 11 12 13 14 15 16 17 18 19 20 21 22 23 24 25 2…" at bounding box center [722, 233] width 20 height 18
select select "10"
click at [712, 224] on select "00 01 02 03 04 05 06 07 08 09 10 11 12 13 14 15 16 17 18 19 20 21 22 23 24 25 2…" at bounding box center [722, 233] width 20 height 18
type input "10:10"
drag, startPoint x: 755, startPoint y: 211, endPoint x: 769, endPoint y: 218, distance: 15.5
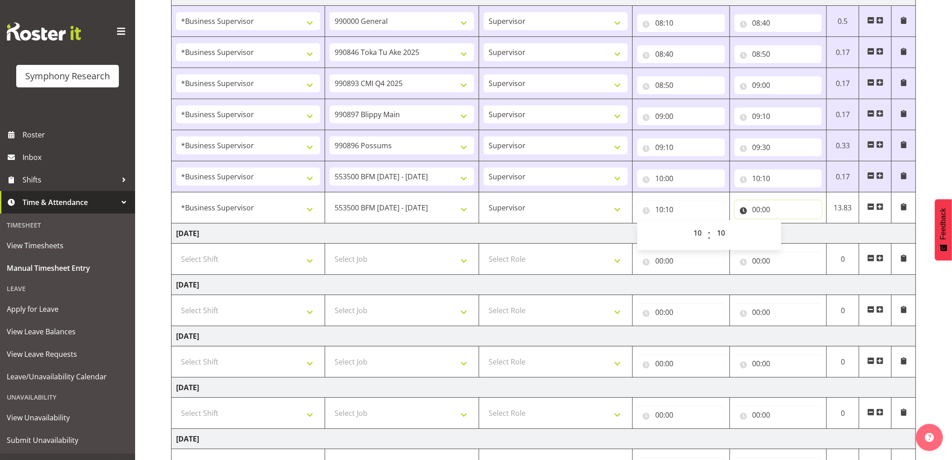
click at [756, 211] on input "00:00" at bounding box center [779, 209] width 88 height 18
click at [790, 232] on select "00 01 02 03 04 05 06 07 08 09 10 11 12 13 14 15 16 17 18 19 20 21 22 23" at bounding box center [796, 233] width 20 height 18
select select "11"
click at [786, 224] on select "00 01 02 03 04 05 06 07 08 09 10 11 12 13 14 15 16 17 18 19 20 21 22 23" at bounding box center [796, 233] width 20 height 18
type input "11:00"
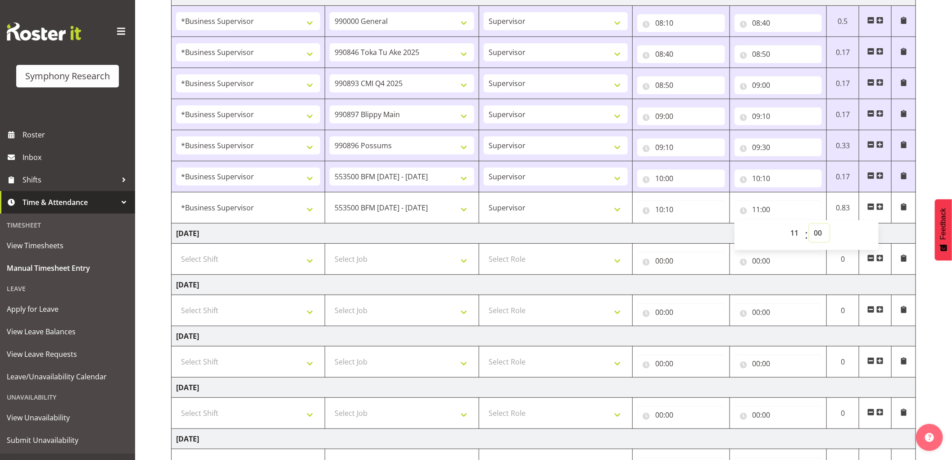
click at [820, 232] on select "00 01 02 03 04 05 06 07 08 09 10 11 12 13 14 15 16 17 18 19 20 21 22 23 24 25 2…" at bounding box center [819, 233] width 20 height 18
select select "30"
click at [809, 224] on select "00 01 02 03 04 05 06 07 08 09 10 11 12 13 14 15 16 17 18 19 20 21 22 23 24 25 2…" at bounding box center [819, 233] width 20 height 18
type input "11:30"
click at [883, 208] on span at bounding box center [879, 206] width 7 height 7
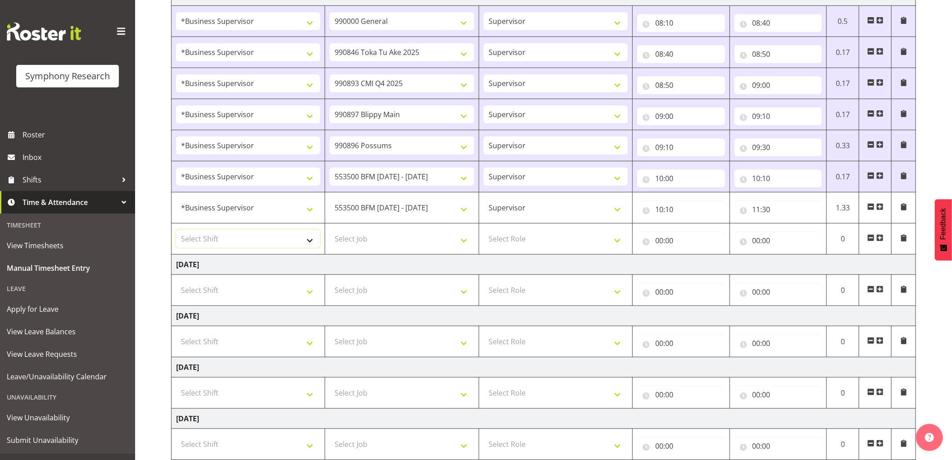
click at [248, 237] on select "Select Shift !!Weekend Residential (Roster IT Shift Label) *Business 9/10am ~ 4…" at bounding box center [248, 239] width 144 height 18
select select "1607"
click at [176, 230] on select "Select Shift !!Weekend Residential (Roster IT Shift Label) *Business 9/10am ~ 4…" at bounding box center [248, 239] width 144 height 18
click at [396, 239] on select "Select Job 550060 IF Admin 553492 World Poll Aus Wave 2 Main 2025 553493 World …" at bounding box center [402, 239] width 144 height 18
select select "10527"
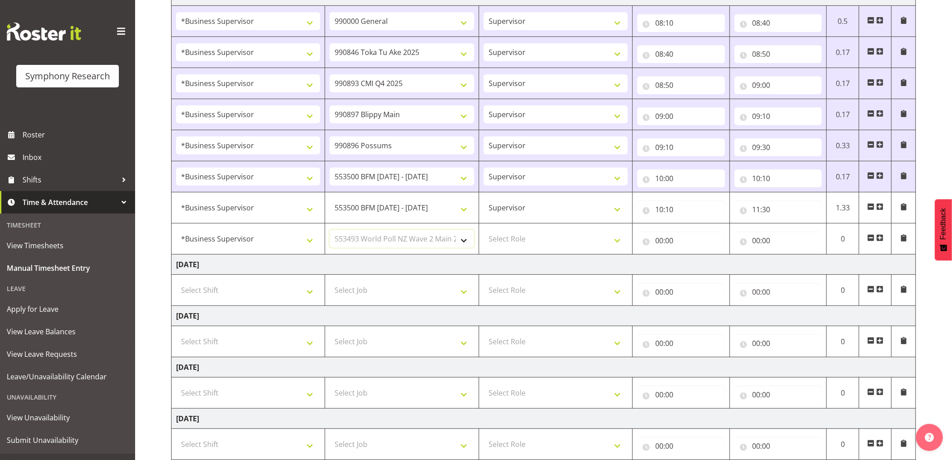
click at [330, 230] on select "Select Job 550060 IF Admin 553492 World Poll Aus Wave 2 Main 2025 553493 World …" at bounding box center [402, 239] width 144 height 18
click at [513, 239] on select "Select Role Supervisor Interviewing Briefing" at bounding box center [556, 239] width 144 height 18
select select "45"
click at [484, 230] on select "Select Role Supervisor Interviewing Briefing" at bounding box center [556, 239] width 144 height 18
click at [658, 240] on input "00:00" at bounding box center [681, 241] width 88 height 18
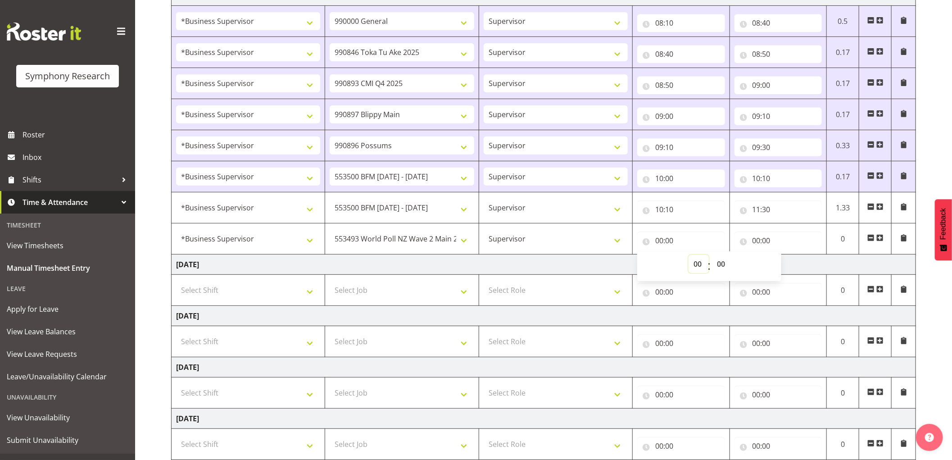
click at [695, 263] on select "00 01 02 03 04 05 06 07 08 09 10 11 12 13 14 15 16 17 18 19 20 21 22 23" at bounding box center [699, 264] width 20 height 18
select select "11"
click at [689, 255] on select "00 01 02 03 04 05 06 07 08 09 10 11 12 13 14 15 16 17 18 19 20 21 22 23" at bounding box center [699, 264] width 20 height 18
type input "11:00"
click at [726, 262] on select "00 01 02 03 04 05 06 07 08 09 10 11 12 13 14 15 16 17 18 19 20 21 22 23 24 25 2…" at bounding box center [722, 264] width 20 height 18
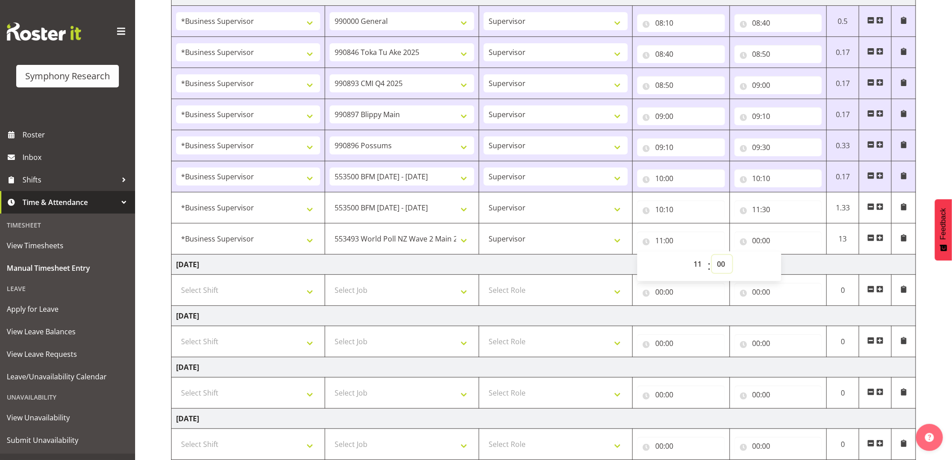
select select "30"
click at [712, 255] on select "00 01 02 03 04 05 06 07 08 09 10 11 12 13 14 15 16 17 18 19 20 21 22 23 24 25 2…" at bounding box center [722, 264] width 20 height 18
type input "11:30"
click at [755, 244] on input "00:00" at bounding box center [779, 241] width 88 height 18
click at [796, 265] on select "00 01 02 03 04 05 06 07 08 09 10 11 12 13 14 15 16 17 18 19 20 21 22 23" at bounding box center [796, 264] width 20 height 18
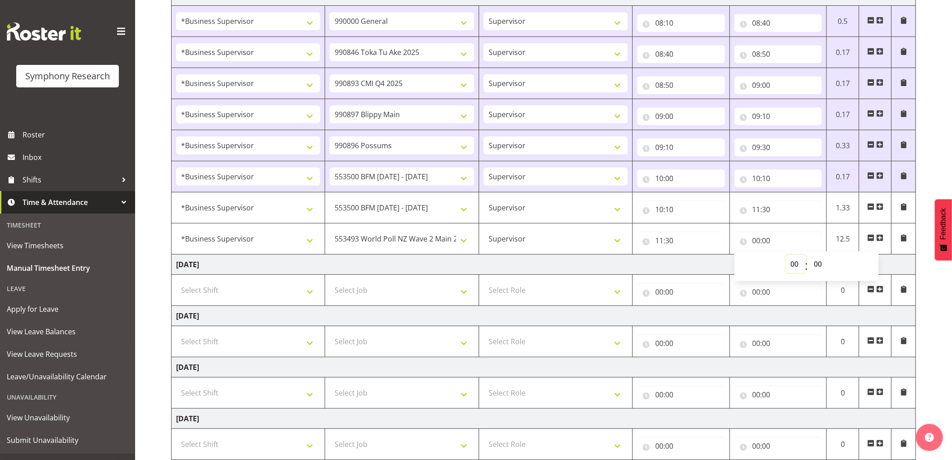
select select "12"
click at [786, 255] on select "00 01 02 03 04 05 06 07 08 09 10 11 12 13 14 15 16 17 18 19 20 21 22 23" at bounding box center [796, 264] width 20 height 18
type input "12:00"
click at [817, 263] on select "00 01 02 03 04 05 06 07 08 09 10 11 12 13 14 15 16 17 18 19 20 21 22 23 24 25 2…" at bounding box center [819, 264] width 20 height 18
select select "30"
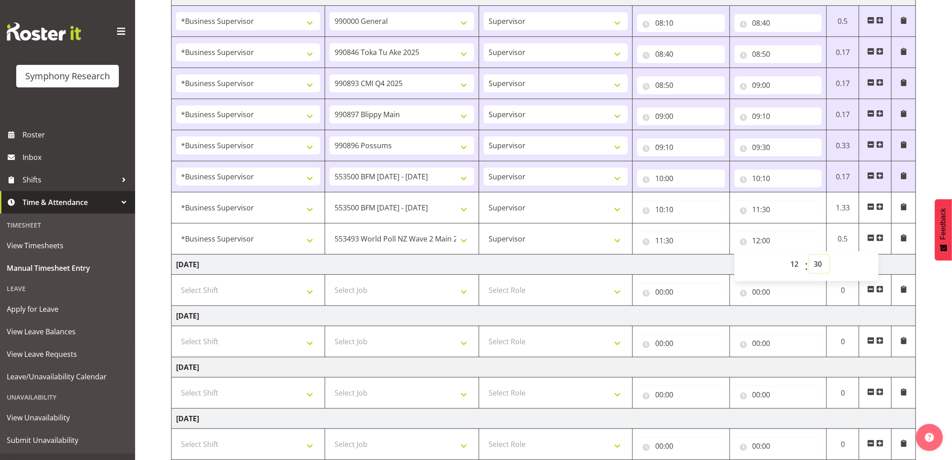
click at [809, 255] on select "00 01 02 03 04 05 06 07 08 09 10 11 12 13 14 15 16 17 18 19 20 21 22 23 24 25 2…" at bounding box center [819, 264] width 20 height 18
type input "12:30"
click at [883, 237] on span at bounding box center [879, 237] width 7 height 7
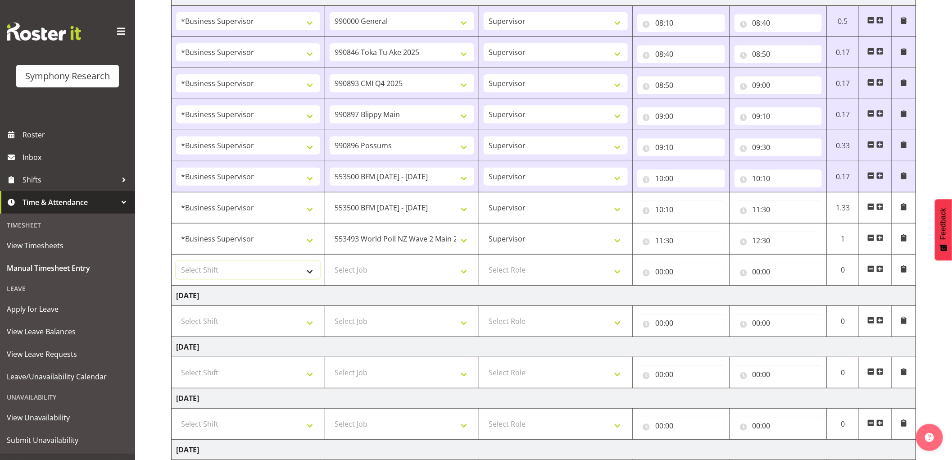
click at [294, 272] on select "Select Shift !!Weekend Residential (Roster IT Shift Label) *Business 9/10am ~ 4…" at bounding box center [248, 270] width 144 height 18
click at [359, 293] on td "[DATE]" at bounding box center [544, 296] width 745 height 20
click at [288, 268] on select "Select Shift !!Weekend Residential (Roster IT Shift Label) *Business 9/10am ~ 4…" at bounding box center [248, 270] width 144 height 18
select select "1607"
click at [176, 261] on select "Select Shift !!Weekend Residential (Roster IT Shift Label) *Business 9/10am ~ 4…" at bounding box center [248, 270] width 144 height 18
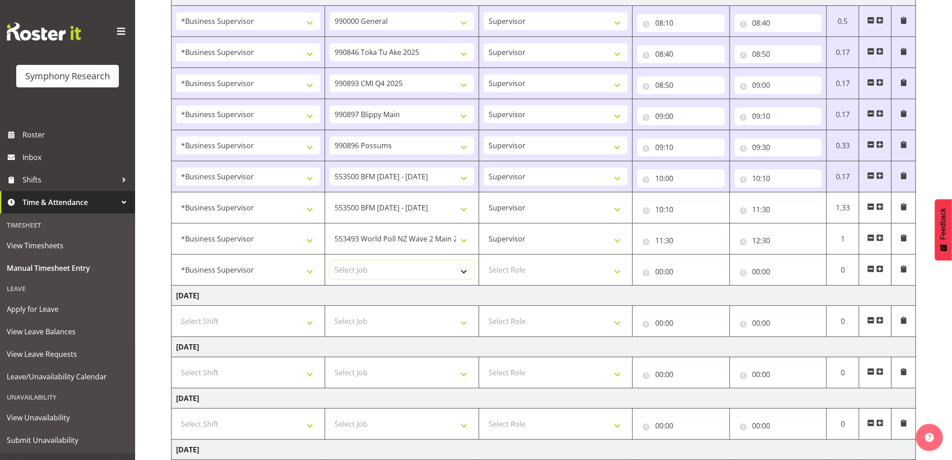
click at [384, 268] on select "Select Job 550060 IF Admin 553492 World Poll Aus Wave 2 Main 2025 553493 World …" at bounding box center [402, 270] width 144 height 18
select select "10499"
click at [330, 261] on select "Select Job 550060 IF Admin 553492 World Poll Aus Wave 2 Main 2025 553493 World …" at bounding box center [402, 270] width 144 height 18
drag, startPoint x: 541, startPoint y: 271, endPoint x: 541, endPoint y: 278, distance: 6.8
click at [541, 271] on select "Select Role Supervisor Interviewing Briefing" at bounding box center [556, 270] width 144 height 18
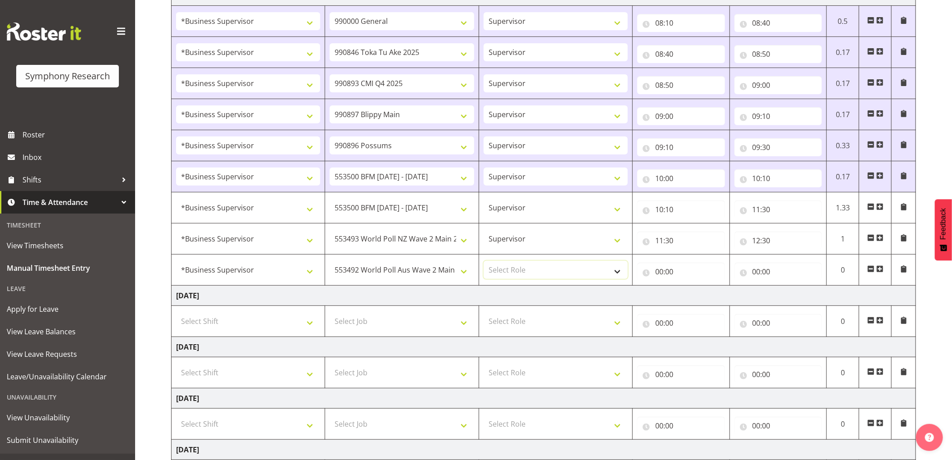
select select "45"
click at [484, 261] on select "Select Role Supervisor Interviewing Briefing" at bounding box center [556, 270] width 144 height 18
click at [769, 239] on input "12:30" at bounding box center [779, 241] width 88 height 18
click at [818, 265] on select "00 01 02 03 04 05 06 07 08 09 10 11 12 13 14 15 16 17 18 19 20 21 22 23 24 25 2…" at bounding box center [819, 264] width 20 height 18
select select "45"
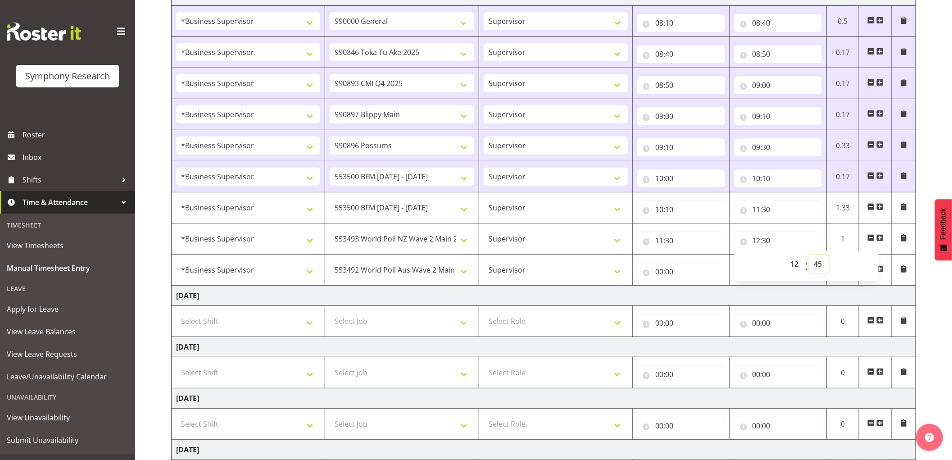
click at [809, 255] on select "00 01 02 03 04 05 06 07 08 09 10 11 12 13 14 15 16 17 18 19 20 21 22 23 24 25 2…" at bounding box center [819, 264] width 20 height 18
type input "12:45"
click at [658, 271] on input "00:00" at bounding box center [681, 272] width 88 height 18
click at [694, 295] on select "00 01 02 03 04 05 06 07 08 09 10 11 12 13 14 15 16 17 18 19 20 21 22 23" at bounding box center [699, 295] width 20 height 18
select select "12"
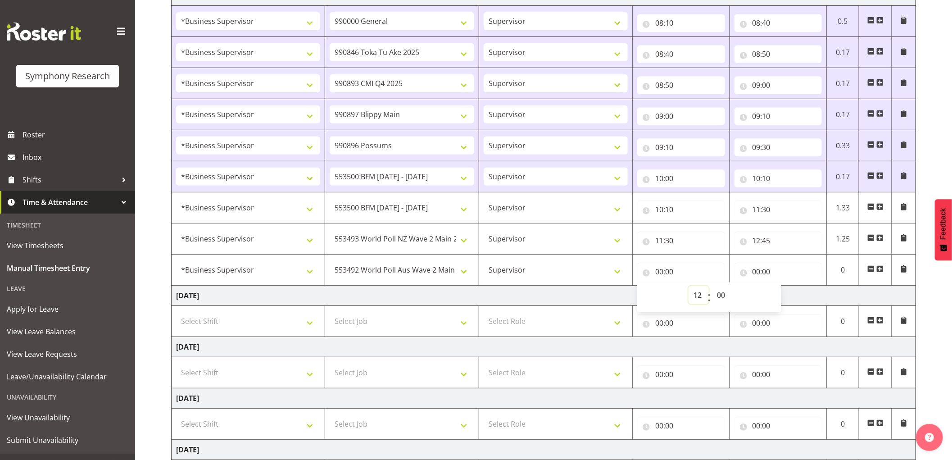
click at [689, 286] on select "00 01 02 03 04 05 06 07 08 09 10 11 12 13 14 15 16 17 18 19 20 21 22 23" at bounding box center [699, 295] width 20 height 18
type input "12:00"
click at [718, 296] on select "00 01 02 03 04 05 06 07 08 09 10 11 12 13 14 15 16 17 18 19 20 21 22 23 24 25 2…" at bounding box center [722, 295] width 20 height 18
select select "45"
click at [712, 286] on select "00 01 02 03 04 05 06 07 08 09 10 11 12 13 14 15 16 17 18 19 20 21 22 23 24 25 2…" at bounding box center [722, 295] width 20 height 18
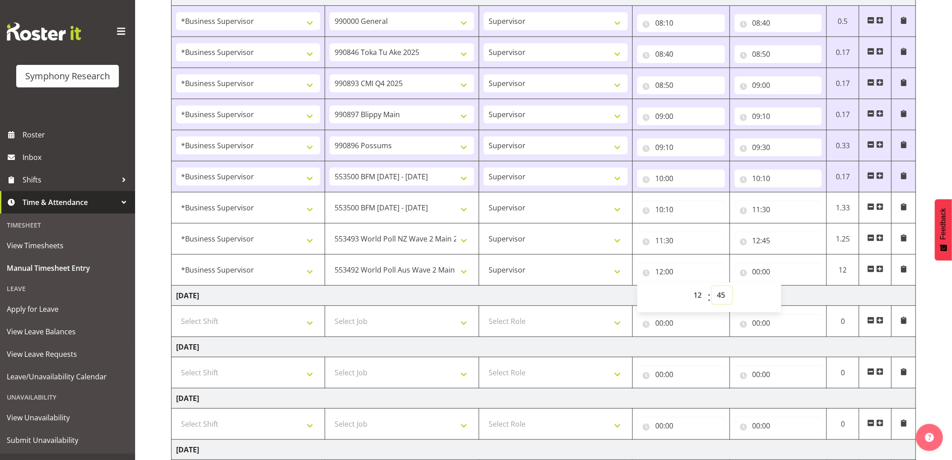
type input "12:45"
click at [755, 268] on input "00:00" at bounding box center [779, 272] width 88 height 18
click at [794, 295] on select "00 01 02 03 04 05 06 07 08 09 10 11 12 13 14 15 16 17 18 19 20 21 22 23" at bounding box center [796, 295] width 20 height 18
select select "13"
click at [786, 286] on select "00 01 02 03 04 05 06 07 08 09 10 11 12 13 14 15 16 17 18 19 20 21 22 23" at bounding box center [796, 295] width 20 height 18
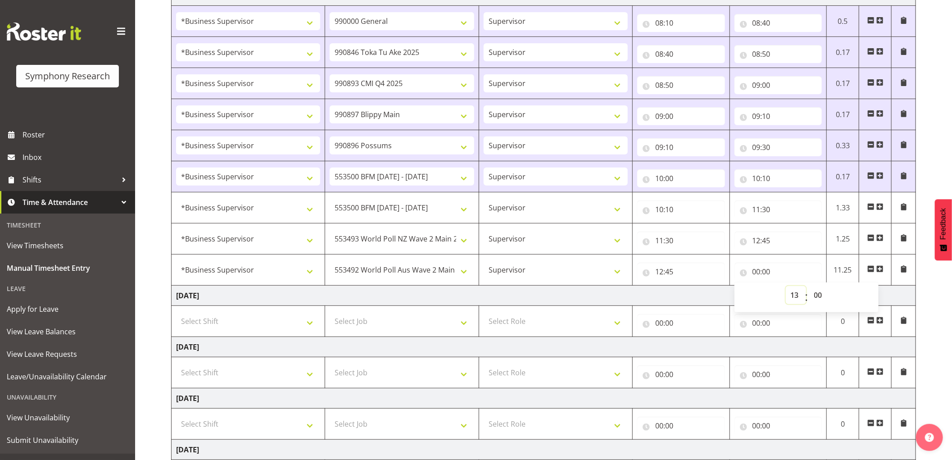
type input "13:00"
click at [817, 295] on select "00 01 02 03 04 05 06 07 08 09 10 11 12 13 14 15 16 17 18 19 20 21 22 23 24 25 2…" at bounding box center [819, 295] width 20 height 18
select select "45"
click at [809, 286] on select "00 01 02 03 04 05 06 07 08 09 10 11 12 13 14 15 16 17 18 19 20 21 22 23 24 25 2…" at bounding box center [819, 295] width 20 height 18
type input "13:45"
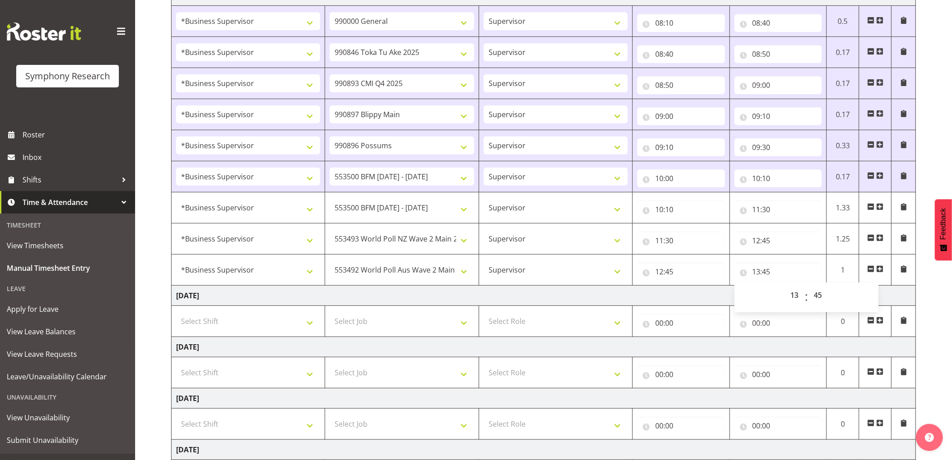
drag, startPoint x: 880, startPoint y: 268, endPoint x: 858, endPoint y: 280, distance: 24.6
click at [881, 268] on span at bounding box center [879, 268] width 7 height 7
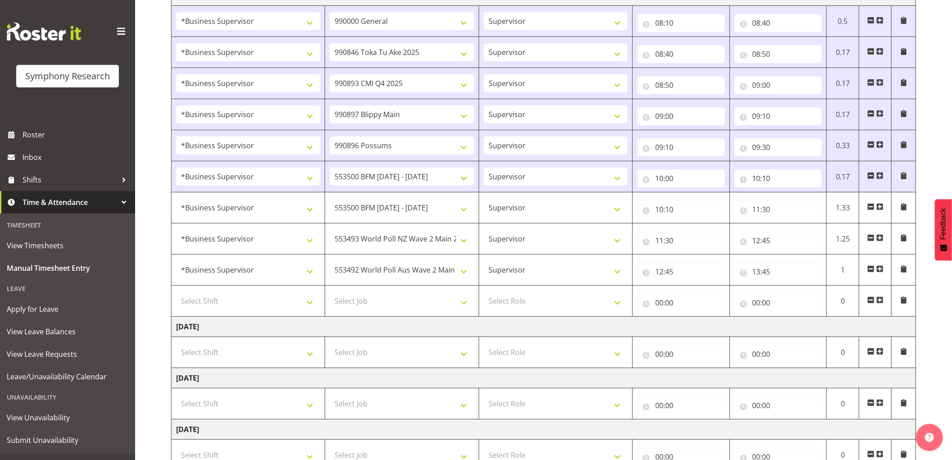
click at [263, 312] on td "Select Shift !!Weekend Residential (Roster IT Shift Label) *Business 9/10am ~ 4…" at bounding box center [249, 301] width 154 height 31
click at [269, 300] on select "Select Shift !!Weekend Residential (Roster IT Shift Label) *Business 9/10am ~ 4…" at bounding box center [248, 301] width 144 height 18
select select "1607"
click at [176, 292] on select "Select Shift !!Weekend Residential (Roster IT Shift Label) *Business 9/10am ~ 4…" at bounding box center [248, 301] width 144 height 18
click at [416, 303] on select "Select Job 550060 IF Admin 553492 World Poll Aus Wave 2 Main 2025 553493 World …" at bounding box center [402, 301] width 144 height 18
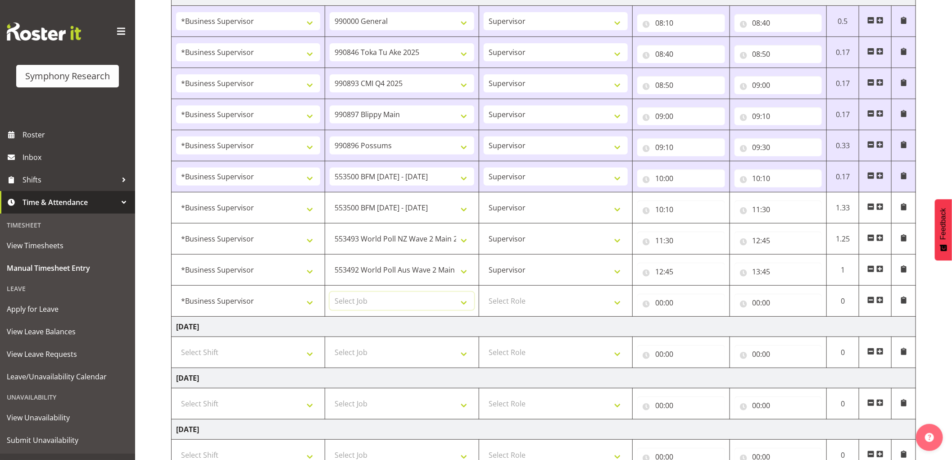
select select "10587"
click at [330, 292] on select "Select Job 550060 IF Admin 553492 World Poll Aus Wave 2 Main 2025 553493 World …" at bounding box center [402, 301] width 144 height 18
click at [542, 308] on select "Select Role Supervisor Interviewing Briefing" at bounding box center [556, 301] width 144 height 18
select select "45"
click at [484, 292] on select "Select Role Supervisor Interviewing Briefing" at bounding box center [556, 301] width 144 height 18
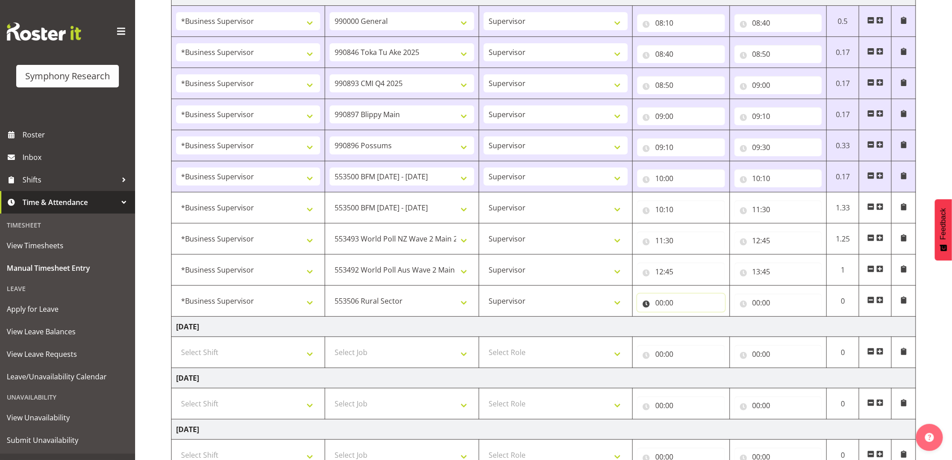
click at [662, 303] on input "00:00" at bounding box center [681, 303] width 88 height 18
click at [698, 326] on select "00 01 02 03 04 05 06 07 08 09 10 11 12 13 14 15 16 17 18 19 20 21 22 23" at bounding box center [699, 326] width 20 height 18
select select "13"
click at [689, 317] on select "00 01 02 03 04 05 06 07 08 09 10 11 12 13 14 15 16 17 18 19 20 21 22 23" at bounding box center [699, 326] width 20 height 18
type input "13:00"
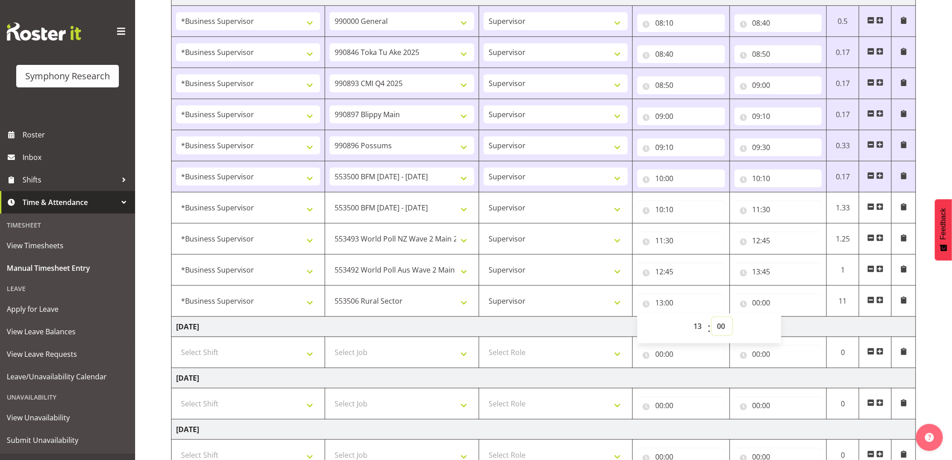
click at [722, 325] on select "00 01 02 03 04 05 06 07 08 09 10 11 12 13 14 15 16 17 18 19 20 21 22 23 24 25 2…" at bounding box center [722, 326] width 20 height 18
select select "45"
click at [712, 317] on select "00 01 02 03 04 05 06 07 08 09 10 11 12 13 14 15 16 17 18 19 20 21 22 23 24 25 2…" at bounding box center [722, 326] width 20 height 18
type input "13:45"
click at [755, 302] on input "00:00" at bounding box center [779, 303] width 88 height 18
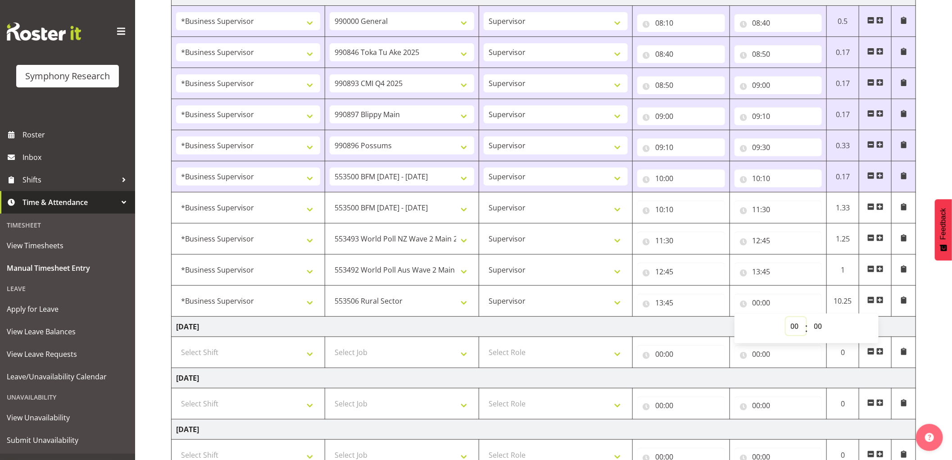
click at [790, 327] on select "00 01 02 03 04 05 06 07 08 09 10 11 12 13 14 15 16 17 18 19 20 21 22 23" at bounding box center [796, 326] width 20 height 18
select select "18"
click at [786, 317] on select "00 01 02 03 04 05 06 07 08 09 10 11 12 13 14 15 16 17 18 19 20 21 22 23" at bounding box center [796, 326] width 20 height 18
type input "18:00"
click at [818, 326] on select "00 01 02 03 04 05 06 07 08 09 10 11 12 13 14 15 16 17 18 19 20 21 22 23 24 25 2…" at bounding box center [819, 326] width 20 height 18
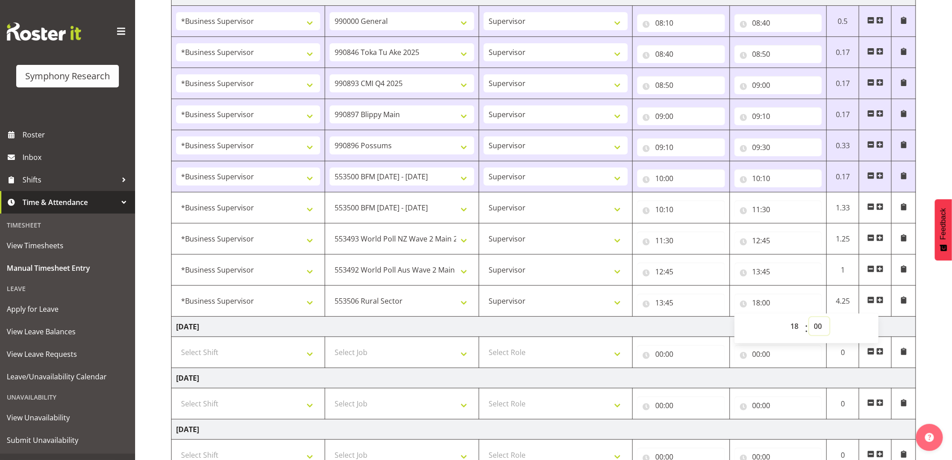
select select "15"
click at [809, 317] on select "00 01 02 03 04 05 06 07 08 09 10 11 12 13 14 15 16 17 18 19 20 21 22 23 24 25 2…" at bounding box center [819, 326] width 20 height 18
type input "18:15"
click at [818, 323] on select "00 01 02 03 04 05 06 07 08 09 10 11 12 13 14 15 16 17 18 19 20 21 22 23 24 25 2…" at bounding box center [819, 326] width 20 height 18
select select "25"
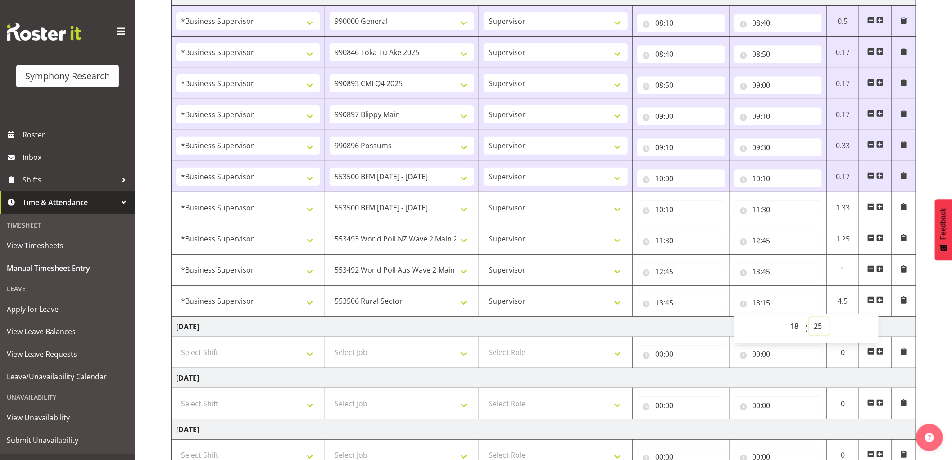
click at [809, 317] on select "00 01 02 03 04 05 06 07 08 09 10 11 12 13 14 15 16 17 18 19 20 21 22 23 24 25 2…" at bounding box center [819, 326] width 20 height 18
type input "18:25"
click at [821, 327] on select "00 01 02 03 04 05 06 07 08 09 10 11 12 13 14 15 16 17 18 19 20 21 22 23 24 25 2…" at bounding box center [819, 326] width 20 height 18
select select "15"
click at [809, 317] on select "00 01 02 03 04 05 06 07 08 09 10 11 12 13 14 15 16 17 18 19 20 21 22 23 24 25 2…" at bounding box center [819, 326] width 20 height 18
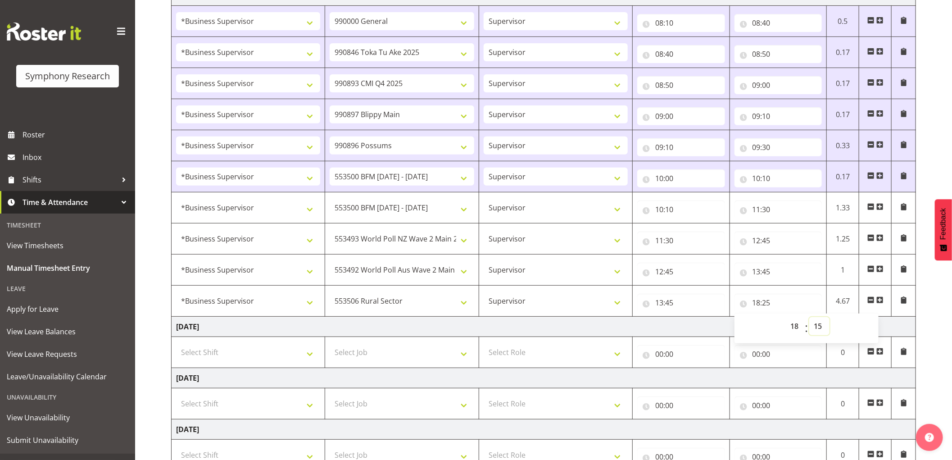
type input "18:15"
click at [573, 326] on td "[DATE]" at bounding box center [544, 327] width 745 height 20
click at [881, 300] on span at bounding box center [879, 299] width 7 height 7
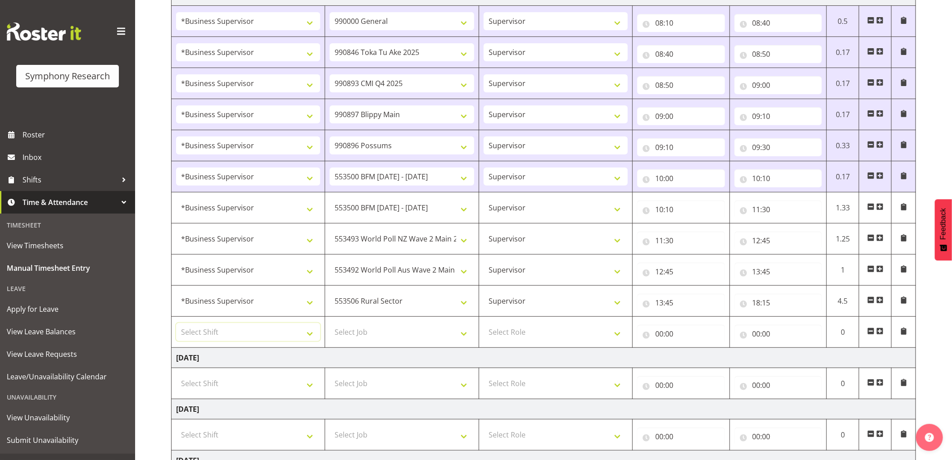
drag, startPoint x: 274, startPoint y: 338, endPoint x: 285, endPoint y: 345, distance: 13.4
click at [274, 338] on select "Select Shift !!Weekend Residential (Roster IT Shift Label) *Business 9/10am ~ 4…" at bounding box center [248, 332] width 144 height 18
select select "1607"
click at [176, 323] on select "Select Shift !!Weekend Residential (Roster IT Shift Label) *Business 9/10am ~ 4…" at bounding box center [248, 332] width 144 height 18
click at [394, 326] on select "Select Job 550060 IF Admin 553492 World Poll Aus Wave 2 Main 2025 553493 World …" at bounding box center [402, 332] width 144 height 18
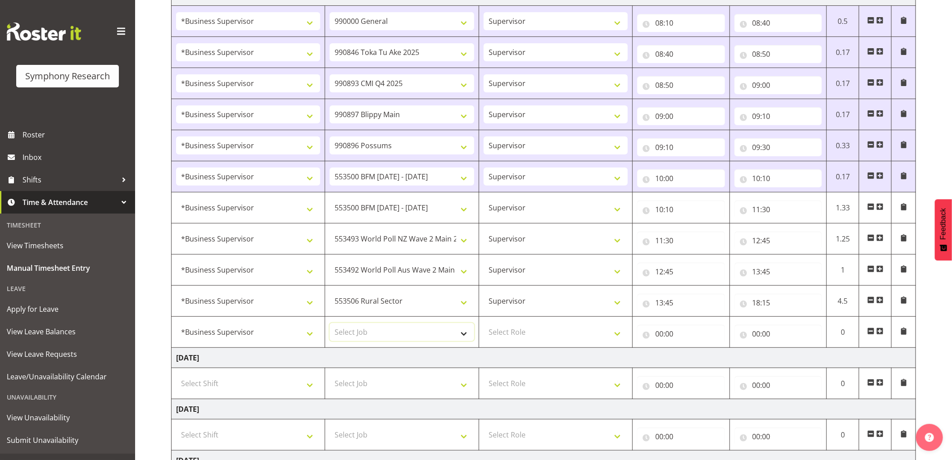
select select "743"
click at [330, 323] on select "Select Job 550060 IF Admin 553492 World Poll Aus Wave 2 Main 2025 553493 World …" at bounding box center [402, 332] width 144 height 18
click at [547, 340] on select "Select Role Supervisor Interviewing Briefing" at bounding box center [556, 332] width 144 height 18
select select "45"
click at [484, 323] on select "Select Role Supervisor Interviewing Briefing" at bounding box center [556, 332] width 144 height 18
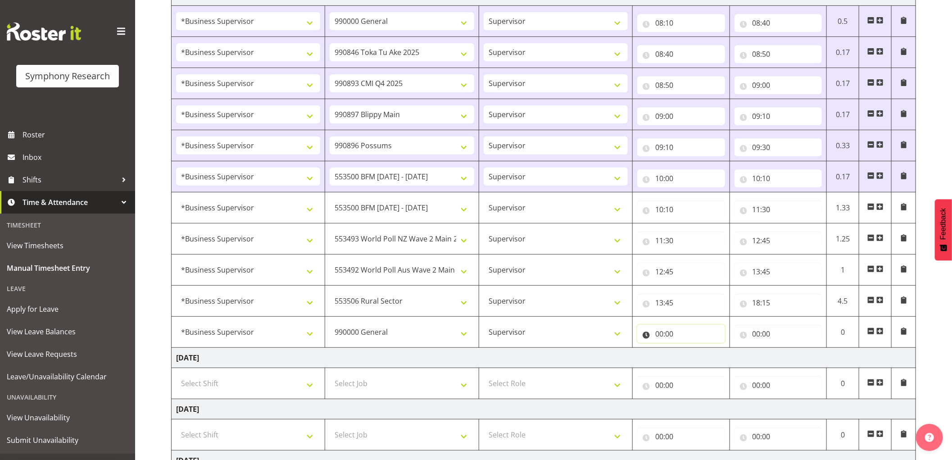
click at [658, 332] on input "00:00" at bounding box center [681, 334] width 88 height 18
click at [697, 359] on select "00 01 02 03 04 05 06 07 08 09 10 11 12 13 14 15 16 17 18 19 20 21 22 23" at bounding box center [699, 357] width 20 height 18
select select "18"
click at [689, 348] on select "00 01 02 03 04 05 06 07 08 09 10 11 12 13 14 15 16 17 18 19 20 21 22 23" at bounding box center [699, 357] width 20 height 18
type input "18:00"
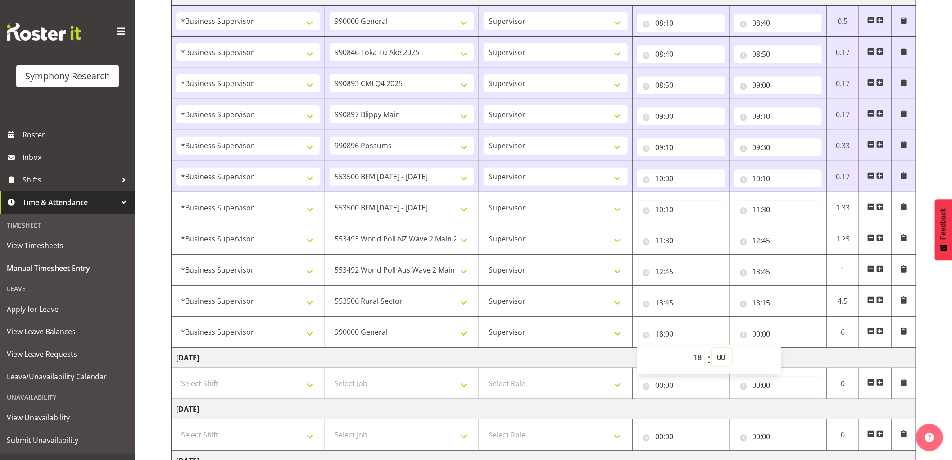
click at [716, 361] on select "00 01 02 03 04 05 06 07 08 09 10 11 12 13 14 15 16 17 18 19 20 21 22 23 24 25 2…" at bounding box center [722, 357] width 20 height 18
select select "15"
click at [712, 348] on select "00 01 02 03 04 05 06 07 08 09 10 11 12 13 14 15 16 17 18 19 20 21 22 23 24 25 2…" at bounding box center [722, 357] width 20 height 18
type input "18:15"
click at [758, 334] on input "00:00" at bounding box center [779, 334] width 88 height 18
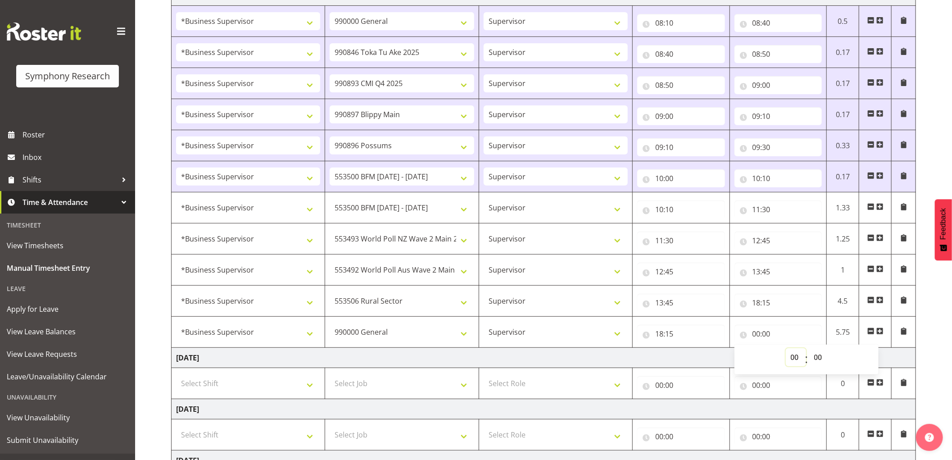
click at [792, 356] on select "00 01 02 03 04 05 06 07 08 09 10 11 12 13 14 15 16 17 18 19 20 21 22 23" at bounding box center [796, 357] width 20 height 18
select select "18"
click at [786, 348] on select "00 01 02 03 04 05 06 07 08 09 10 11 12 13 14 15 16 17 18 19 20 21 22 23" at bounding box center [796, 357] width 20 height 18
type input "18:00"
click at [820, 359] on select "00 01 02 03 04 05 06 07 08 09 10 11 12 13 14 15 16 17 18 19 20 21 22 23 24 25 2…" at bounding box center [819, 357] width 20 height 18
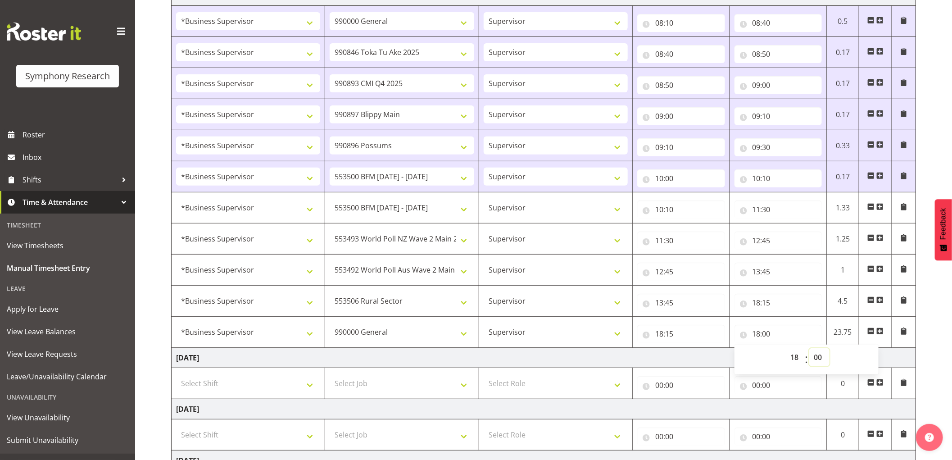
select select "25"
click at [809, 348] on select "00 01 02 03 04 05 06 07 08 09 10 11 12 13 14 15 16 17 18 19 20 21 22 23 24 25 2…" at bounding box center [819, 357] width 20 height 18
type input "18:25"
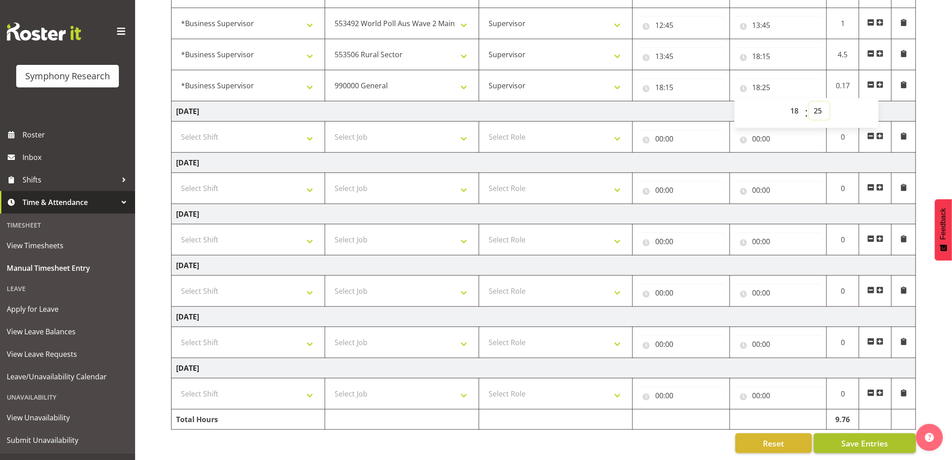
scroll to position [413, 0]
click at [862, 438] on span "Save Entries" at bounding box center [864, 443] width 47 height 12
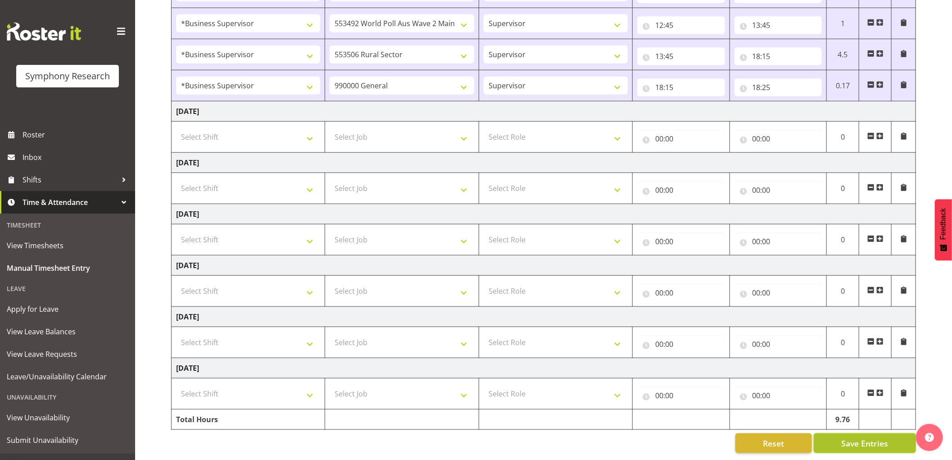
click at [863, 437] on span "Save Entries" at bounding box center [864, 443] width 47 height 12
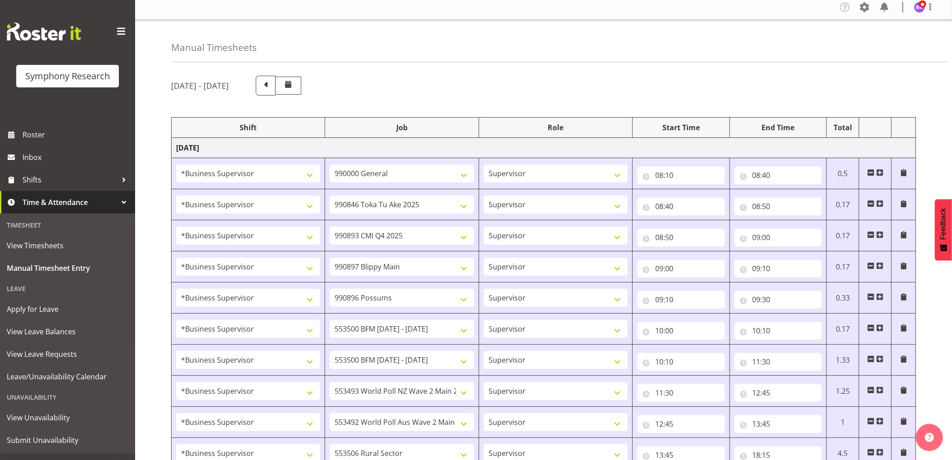
scroll to position [0, 0]
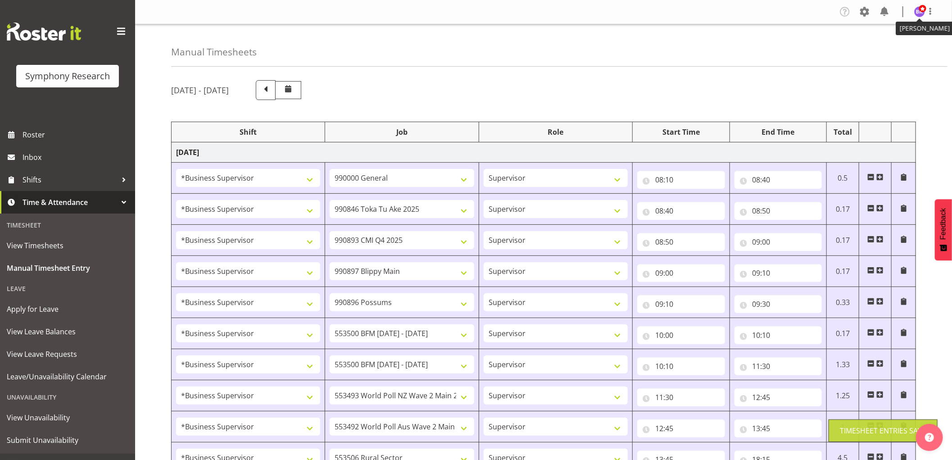
click at [925, 12] on img at bounding box center [919, 11] width 11 height 11
click at [886, 45] on link "Log Out" at bounding box center [892, 47] width 86 height 16
